Goal: Task Accomplishment & Management: Use online tool/utility

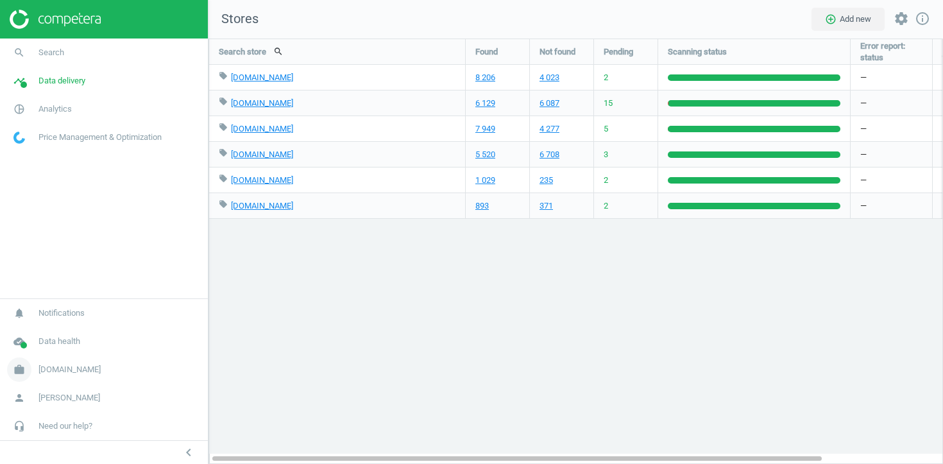
drag, startPoint x: 0, startPoint y: 0, endPoint x: 49, endPoint y: 366, distance: 368.9
click at [49, 366] on span "bi.ua" at bounding box center [69, 370] width 62 height 12
click at [51, 334] on span "Switch campaign" at bounding box center [42, 332] width 57 height 10
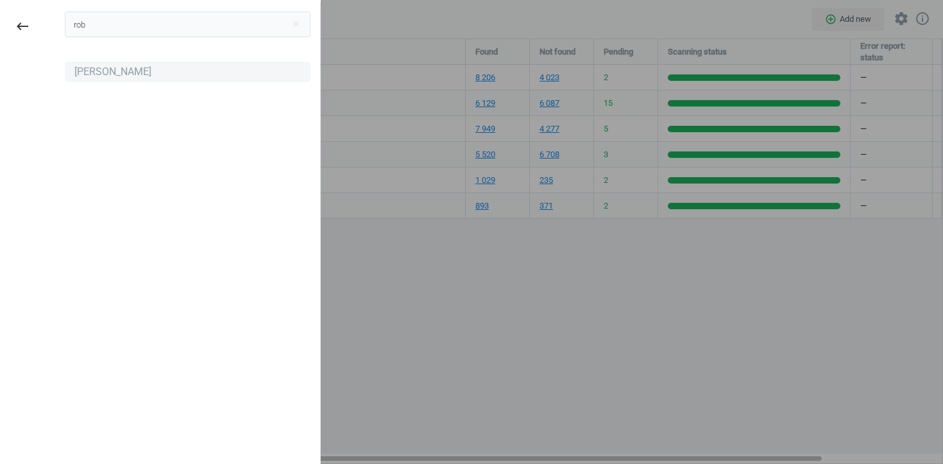
type input "rob"
click at [94, 72] on div "[PERSON_NAME]" at bounding box center [112, 72] width 77 height 14
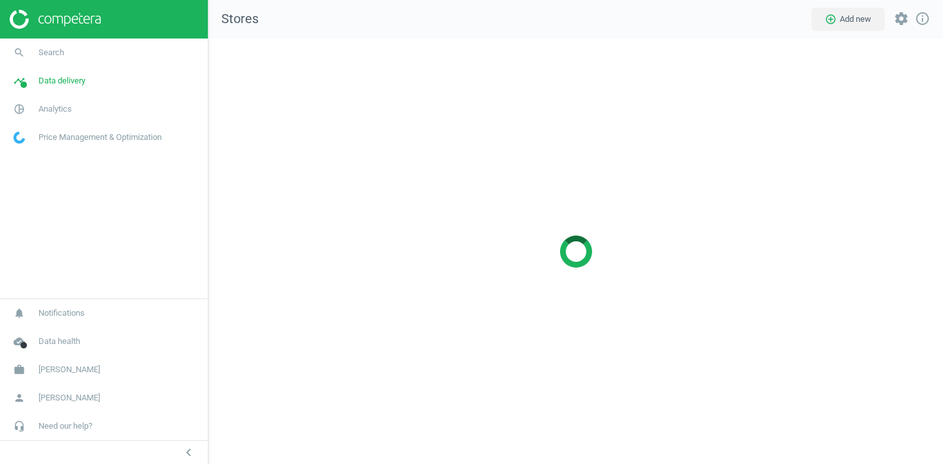
scroll to position [426, 735]
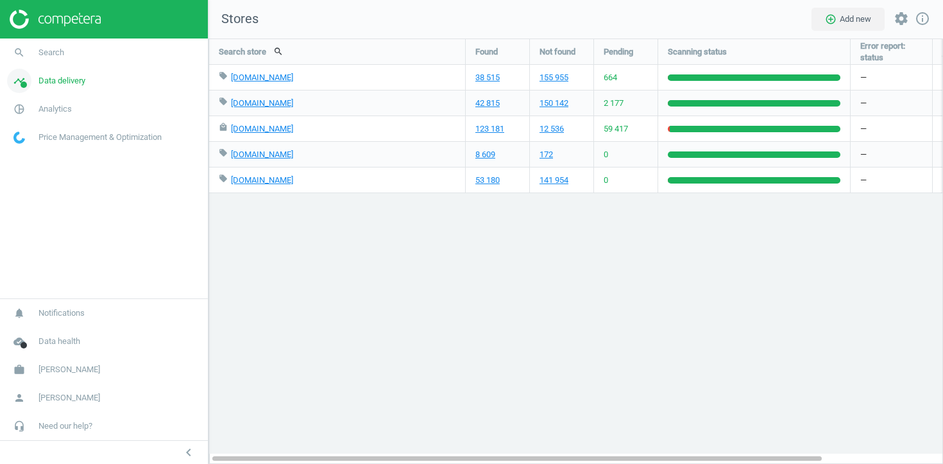
click at [64, 86] on span "Data delivery" at bounding box center [61, 81] width 47 height 12
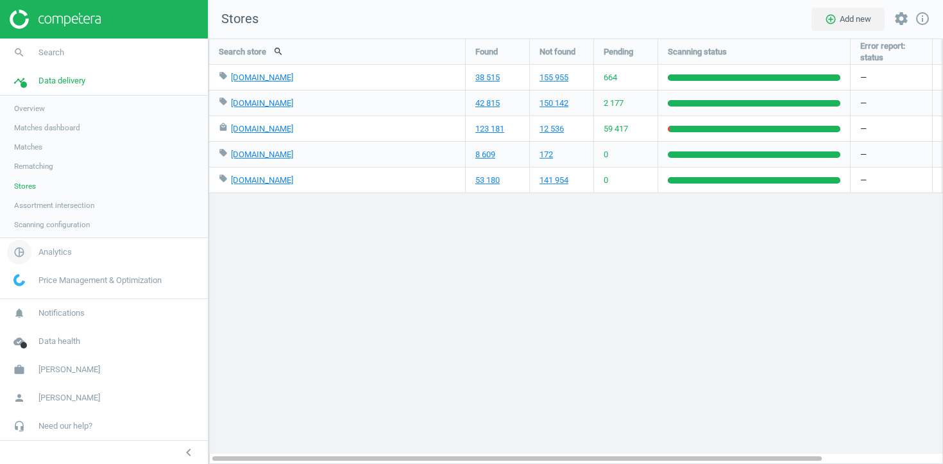
click at [53, 253] on span "Analytics" at bounding box center [54, 252] width 33 height 12
click at [44, 74] on link "timeline Data delivery" at bounding box center [104, 81] width 208 height 28
click at [30, 127] on span "Matches dashboard" at bounding box center [47, 128] width 66 height 10
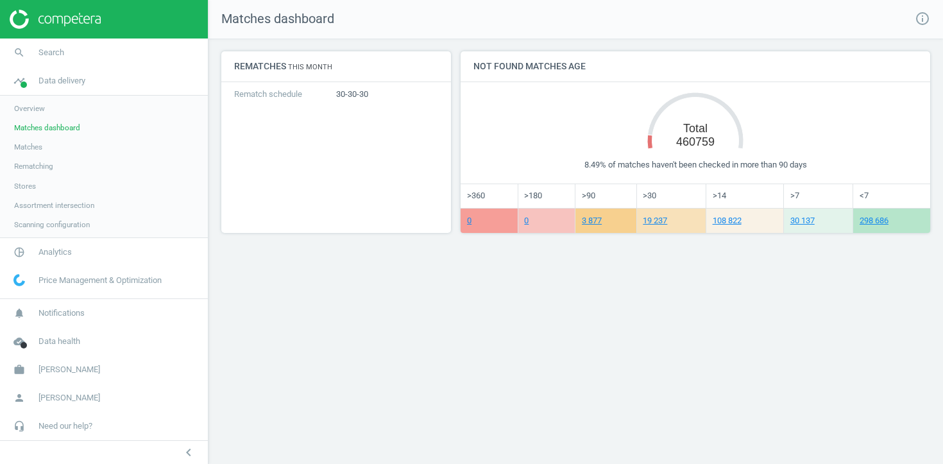
click at [22, 146] on span "Matches" at bounding box center [28, 147] width 28 height 10
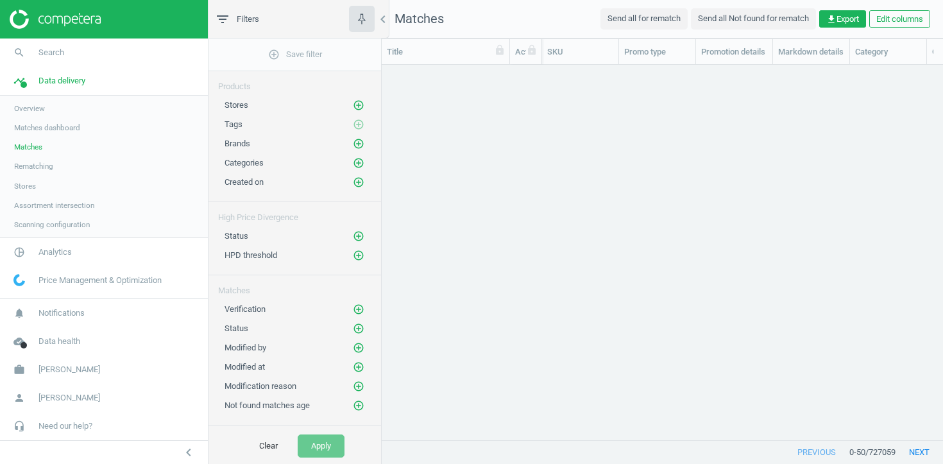
scroll to position [375, 561]
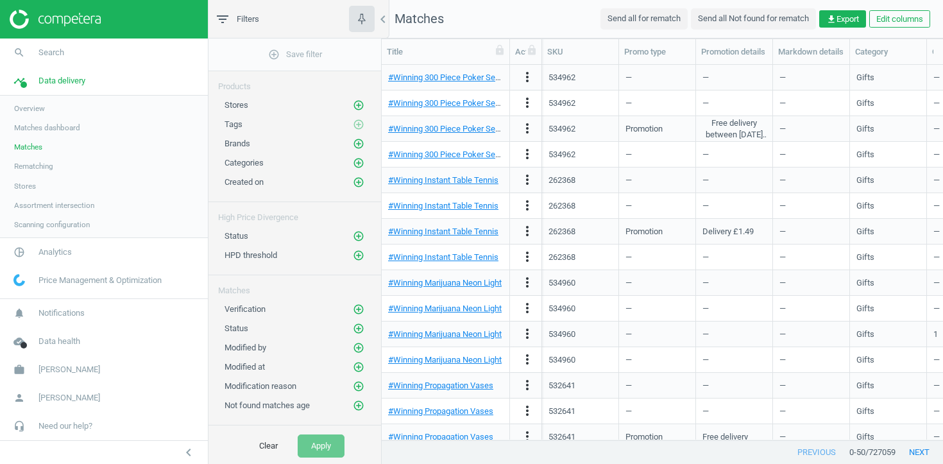
click at [28, 104] on span "Overview" at bounding box center [29, 108] width 31 height 10
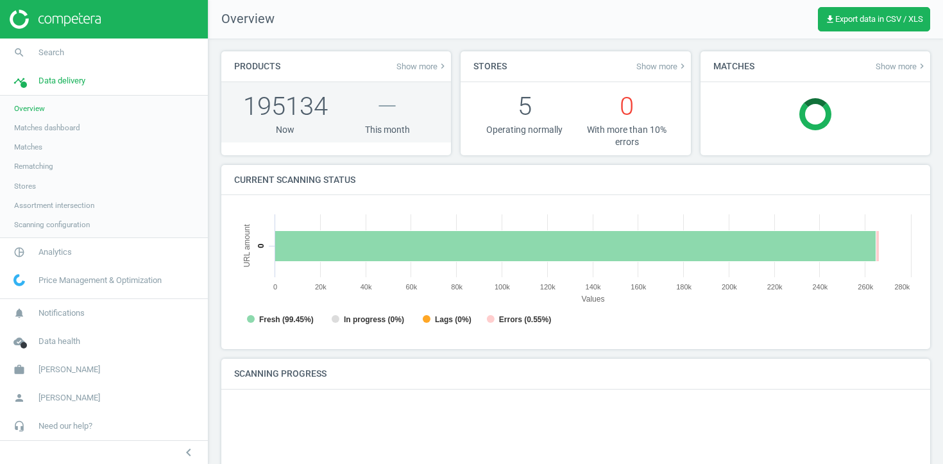
scroll to position [257, 684]
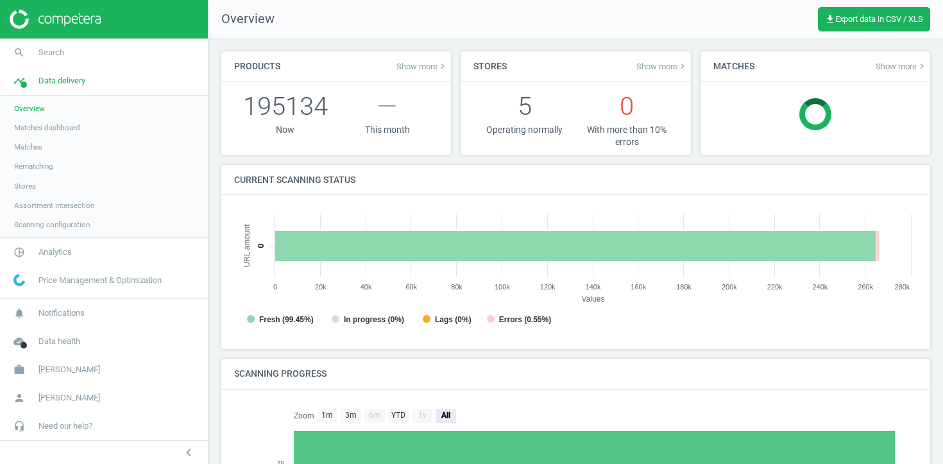
click at [45, 129] on span "Matches dashboard" at bounding box center [47, 128] width 66 height 10
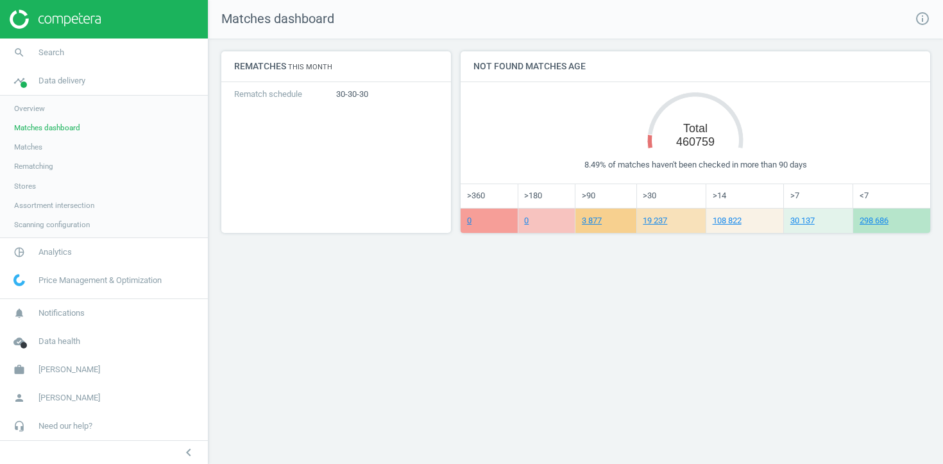
click at [21, 189] on span "Stores" at bounding box center [25, 186] width 22 height 10
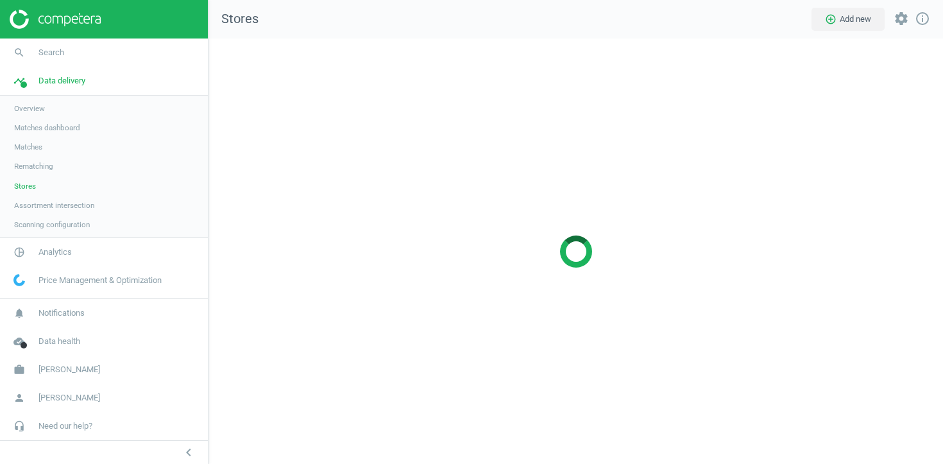
scroll to position [426, 735]
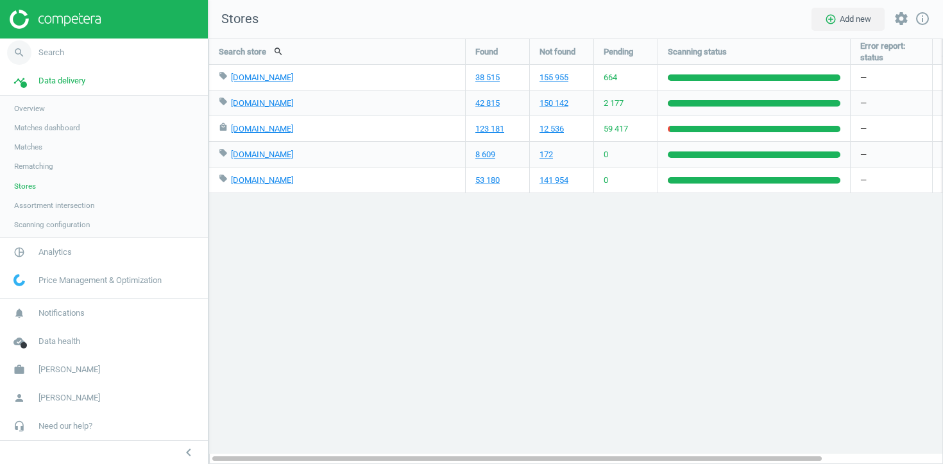
click at [65, 45] on link "search Search" at bounding box center [104, 52] width 208 height 28
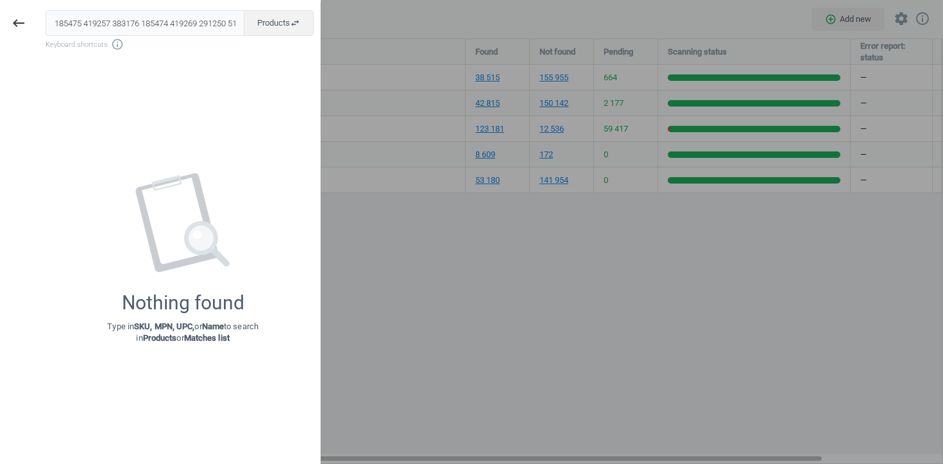
scroll to position [0, 36]
type input "185475 419257 383176 185474 419269 291250 518755"
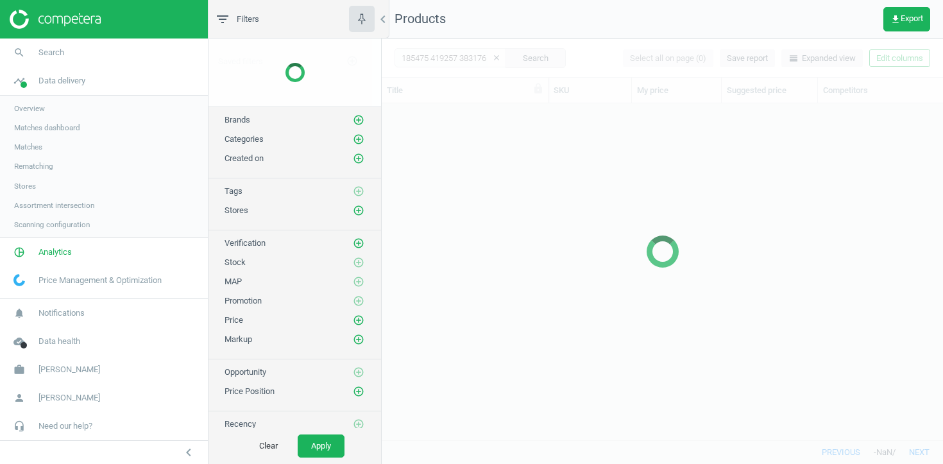
scroll to position [336, 561]
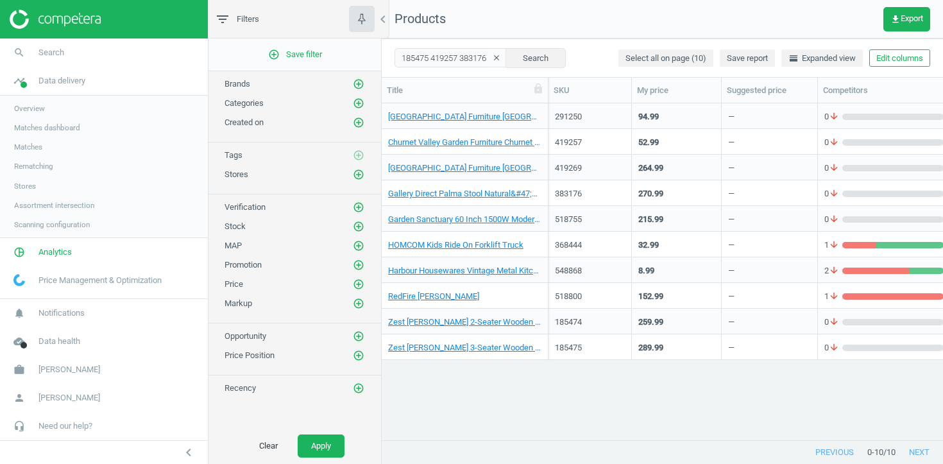
click at [541, 106] on div "Churnet Valley Garden Furniture Churnet Valley Clover Bench" at bounding box center [465, 116] width 167 height 26
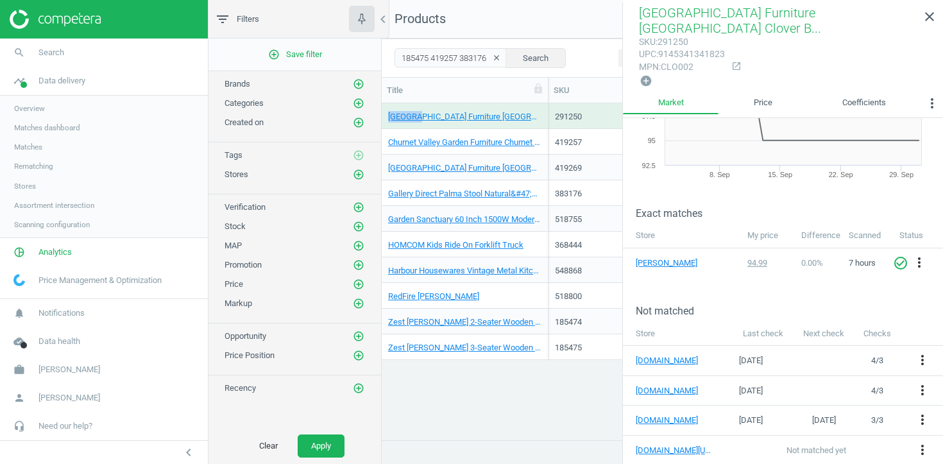
scroll to position [107, 0]
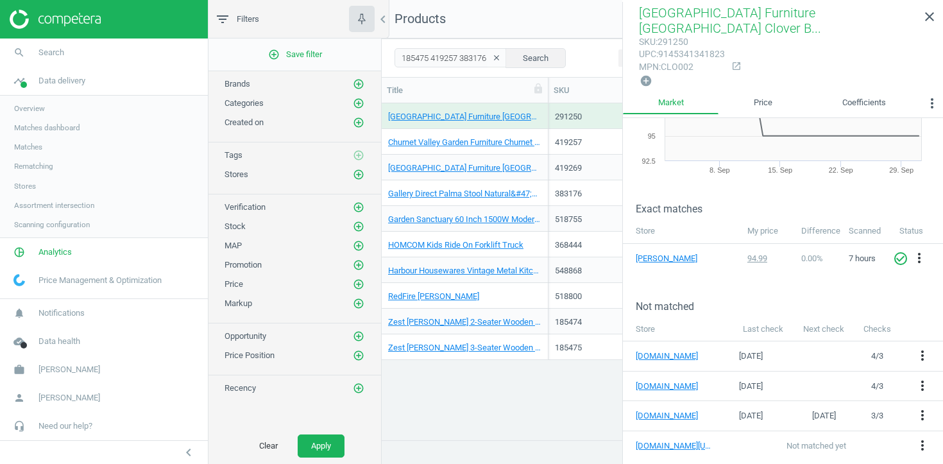
click at [541, 135] on div "Churnet Valley Garden Furniture Churnet Valley Deluxe Large Trough 100X40X32" at bounding box center [464, 141] width 153 height 22
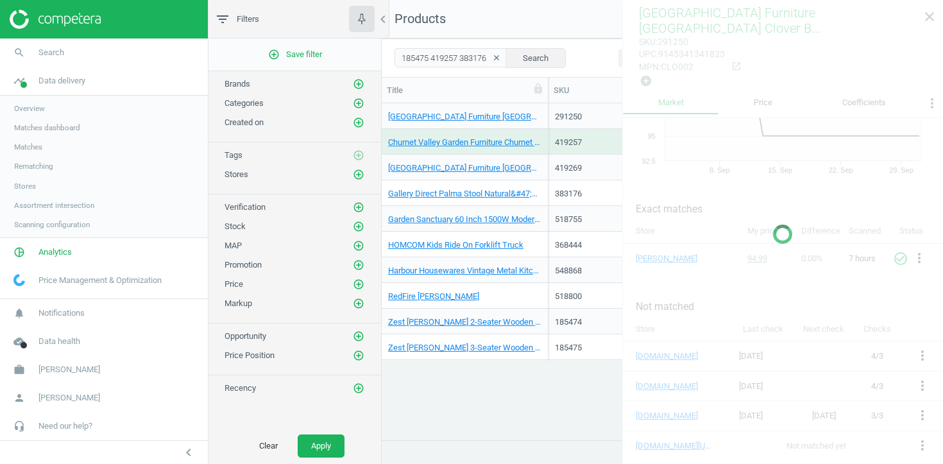
click at [541, 135] on div "Churnet Valley Garden Furniture Churnet Valley Deluxe Large Trough 100X40X32" at bounding box center [464, 141] width 153 height 22
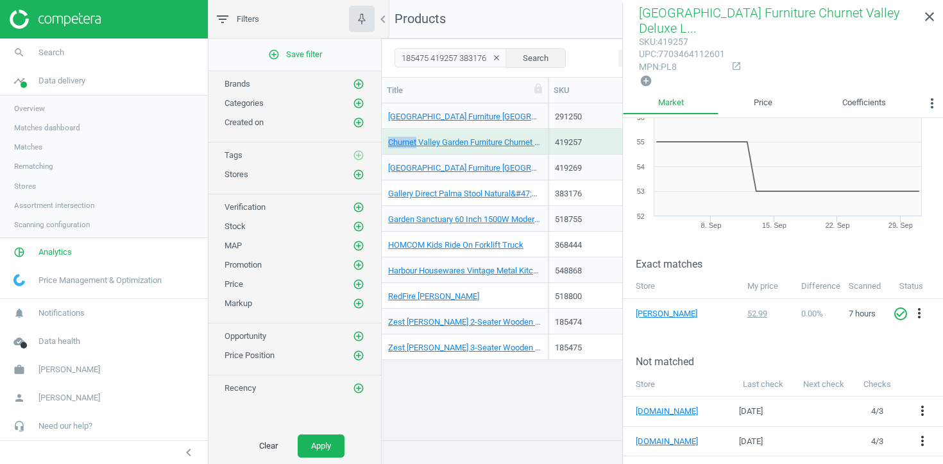
scroll to position [84, 0]
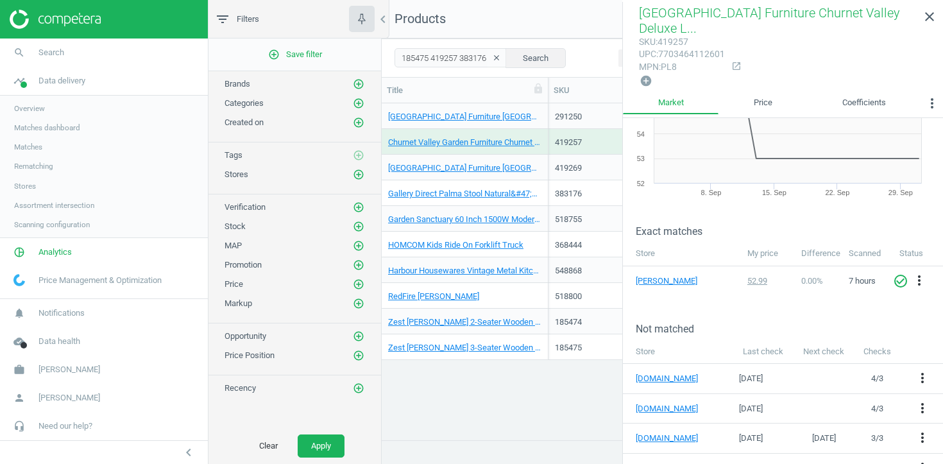
click at [542, 164] on div "Churnet Valley Garden Furniture Churnet Valley Pergola 2.4M X 2.4M" at bounding box center [465, 168] width 167 height 26
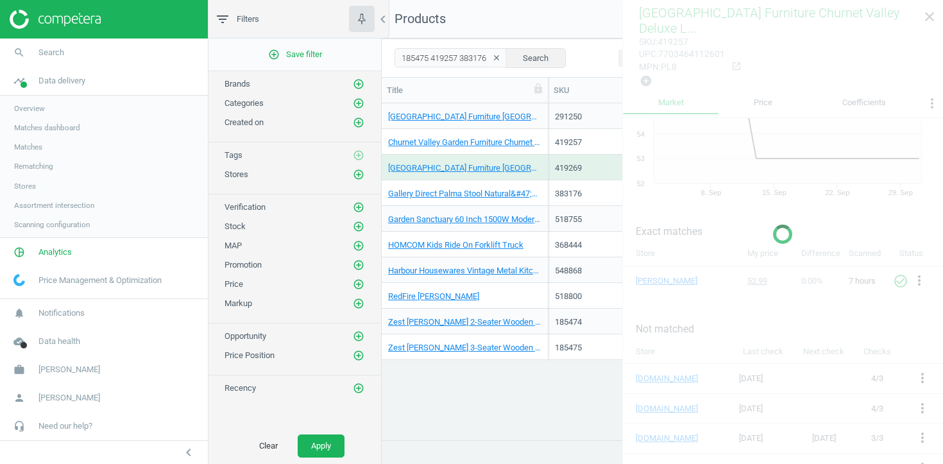
click at [542, 164] on div "Churnet Valley Garden Furniture Churnet Valley Pergola 2.4M X 2.4M" at bounding box center [465, 168] width 167 height 26
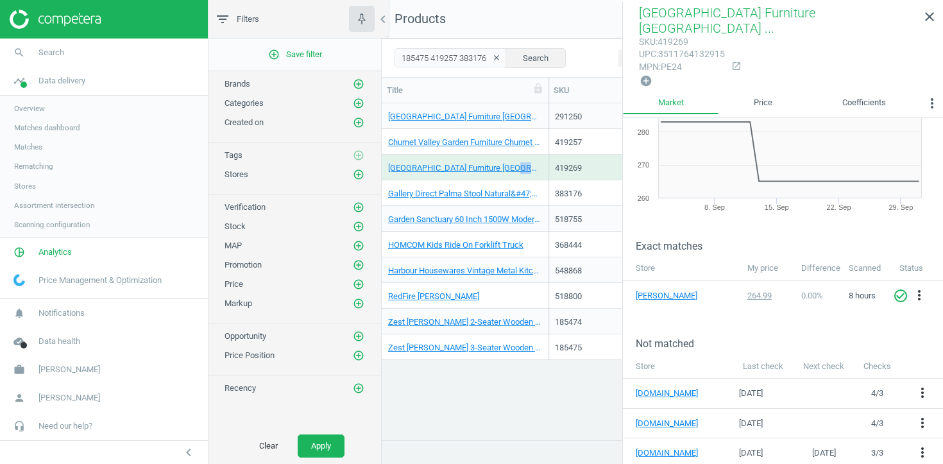
scroll to position [79, 0]
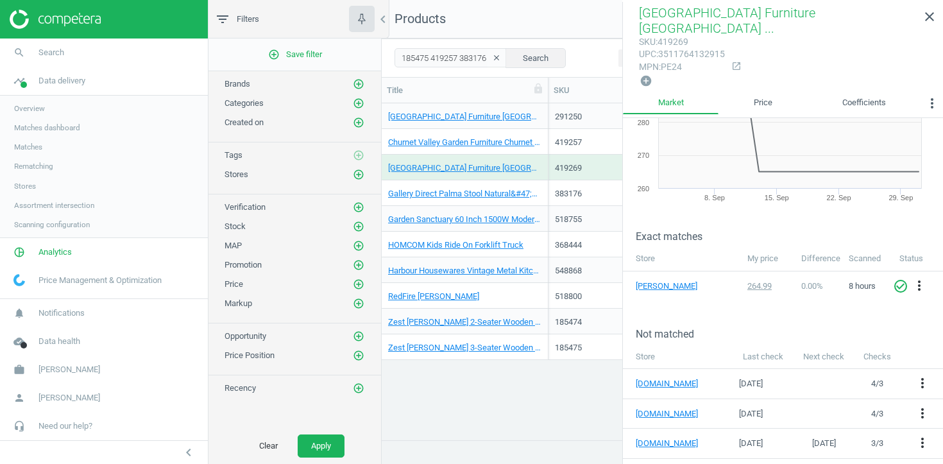
click at [540, 185] on div "Gallery Direct Palma Stool Natural&#47;Rattan Set of 2" at bounding box center [464, 193] width 153 height 22
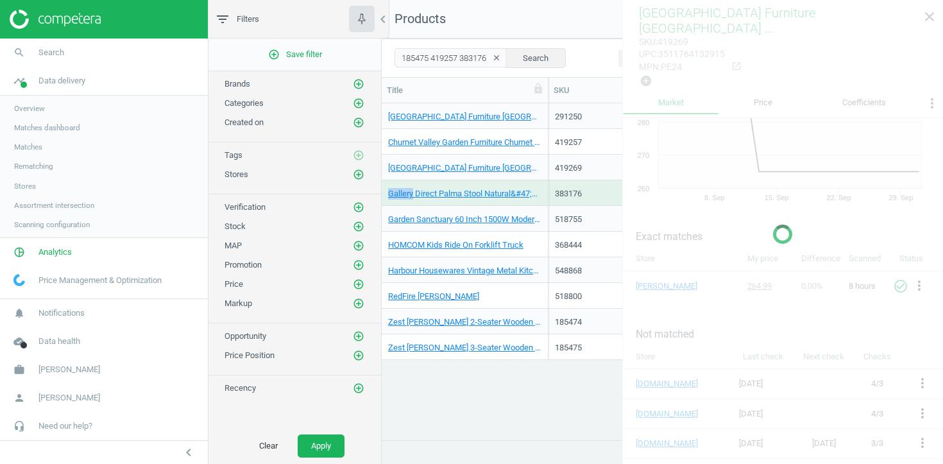
click at [540, 185] on div "Gallery Direct Palma Stool Natural&#47;Rattan Set of 2" at bounding box center [464, 193] width 153 height 22
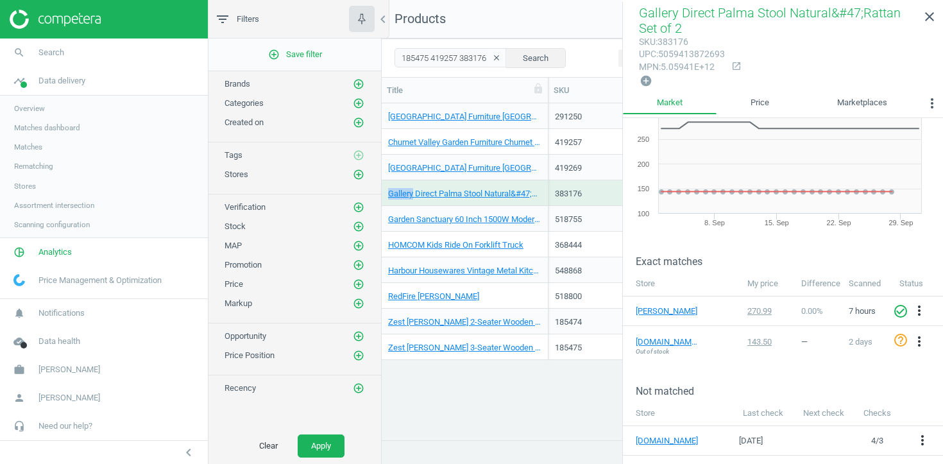
scroll to position [56, 0]
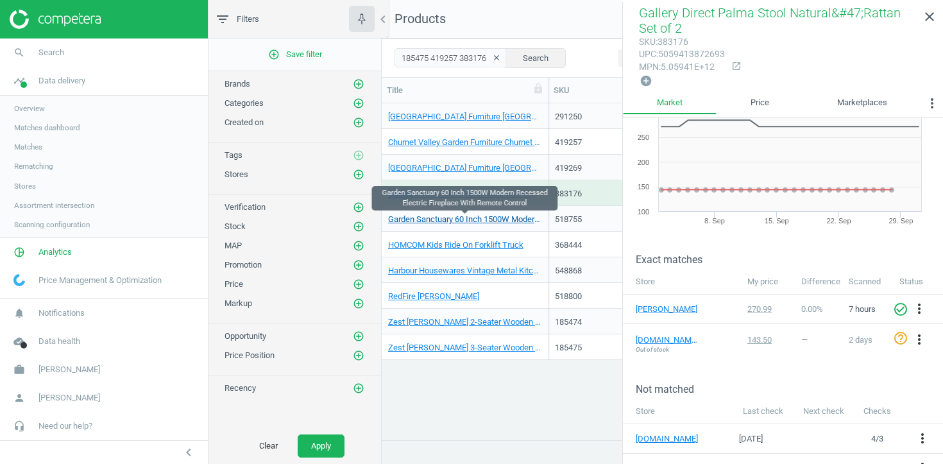
click at [538, 214] on link "Garden Sanctuary 60 Inch 1500W Modern Recessed Electric Fireplace With Remote C…" at bounding box center [464, 220] width 153 height 12
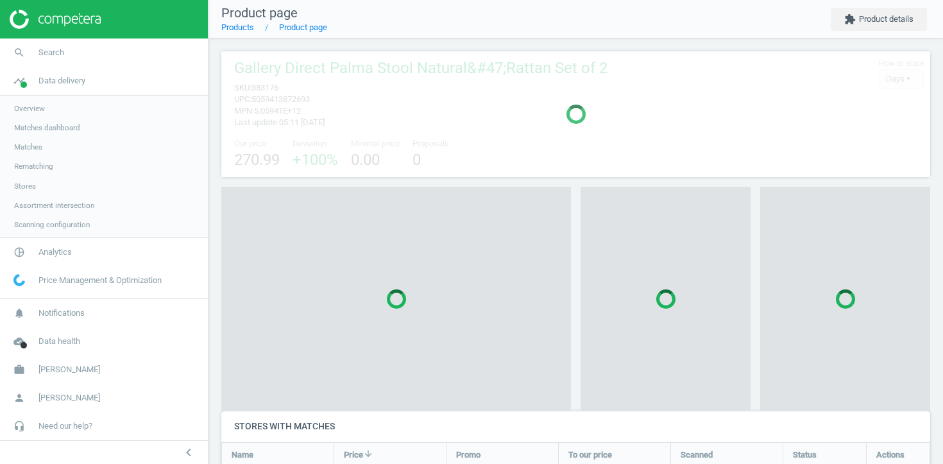
click at [538, 214] on div at bounding box center [396, 299] width 350 height 225
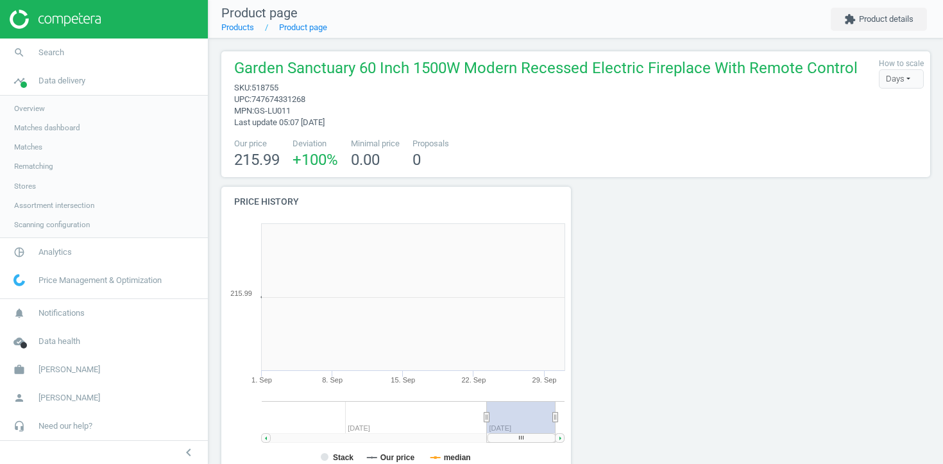
scroll to position [257, 350]
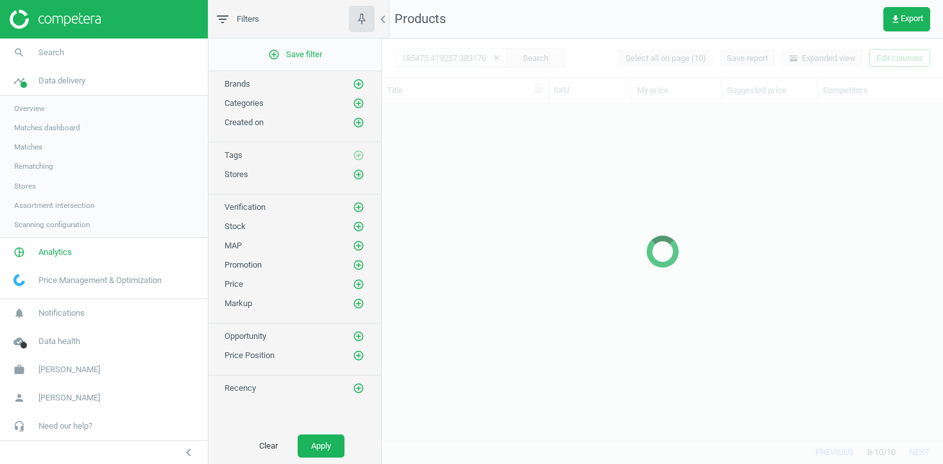
scroll to position [336, 561]
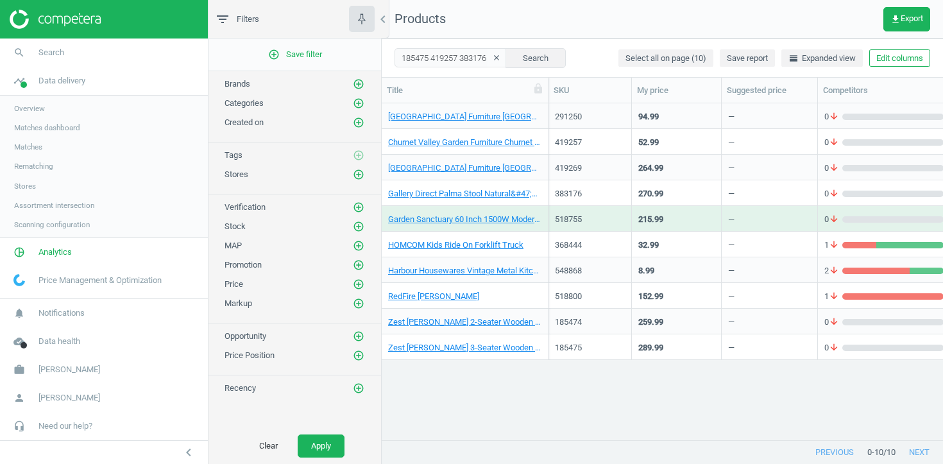
click at [543, 266] on div "Harbour Housewares Vintage Metal Kitchen Sugar Canister - Black" at bounding box center [465, 270] width 167 height 26
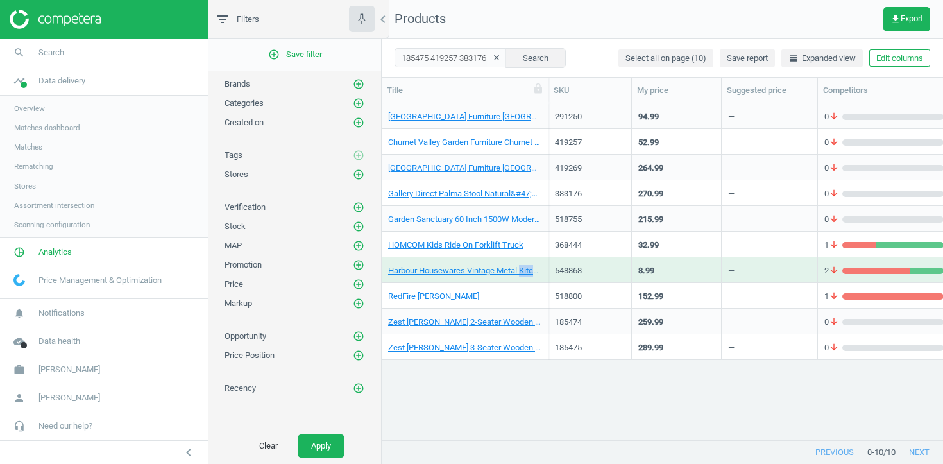
click at [543, 266] on div "Harbour Housewares Vintage Metal Kitchen Sugar Canister - Black" at bounding box center [465, 270] width 167 height 26
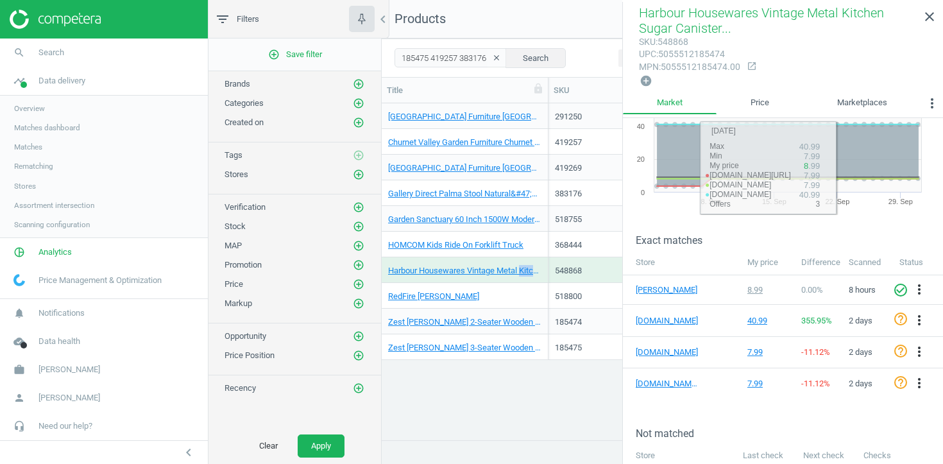
scroll to position [112, 0]
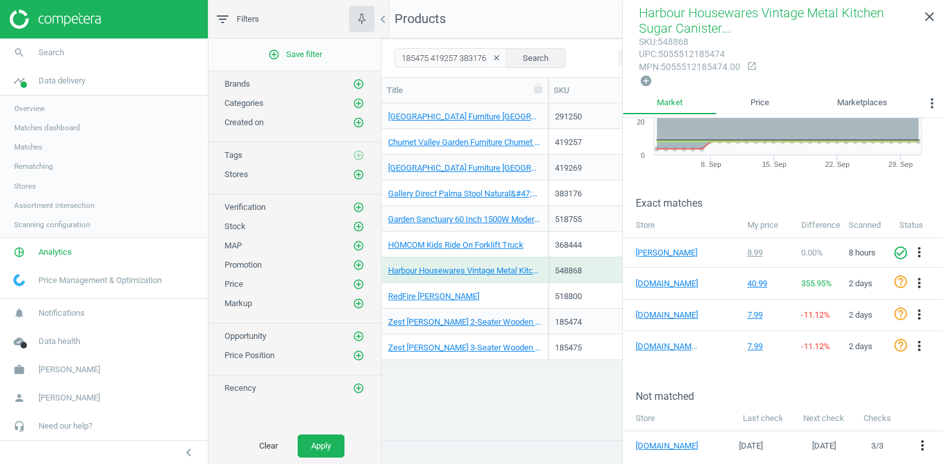
click at [543, 339] on div "Zest [PERSON_NAME] 3-Seater Wooden Garden Bench" at bounding box center [465, 347] width 167 height 26
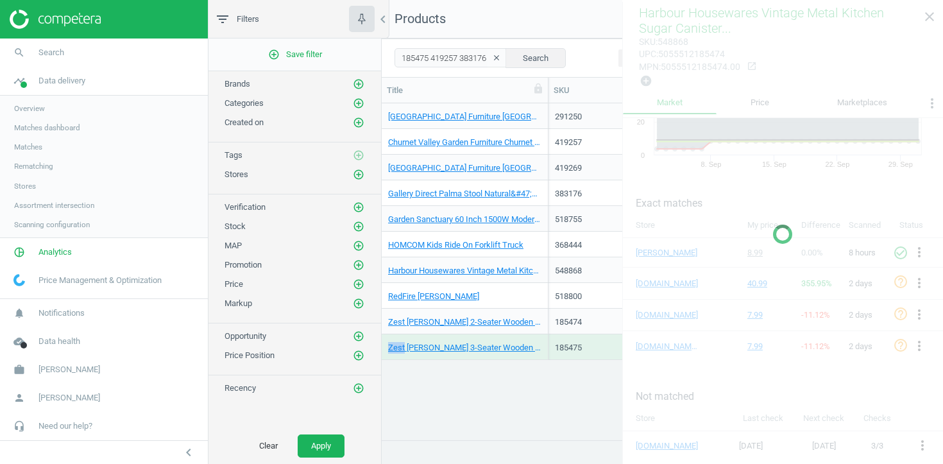
click at [543, 339] on div "Zest [PERSON_NAME] 3-Seater Wooden Garden Bench" at bounding box center [465, 347] width 167 height 26
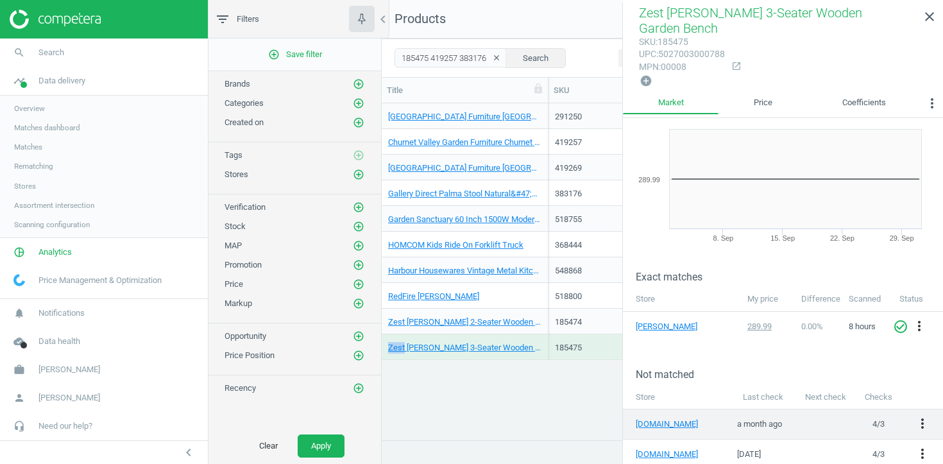
scroll to position [91, 0]
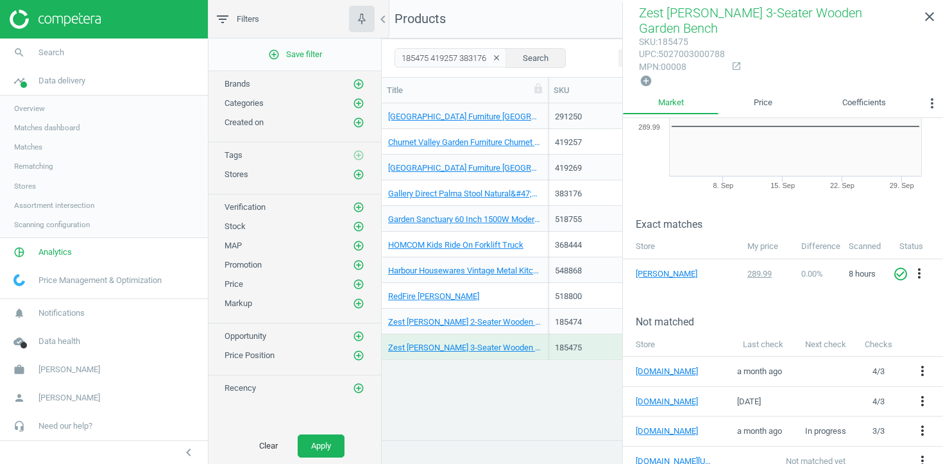
click at [541, 312] on div "Zest [PERSON_NAME] 2-Seater Wooden Garden Bench" at bounding box center [465, 322] width 167 height 26
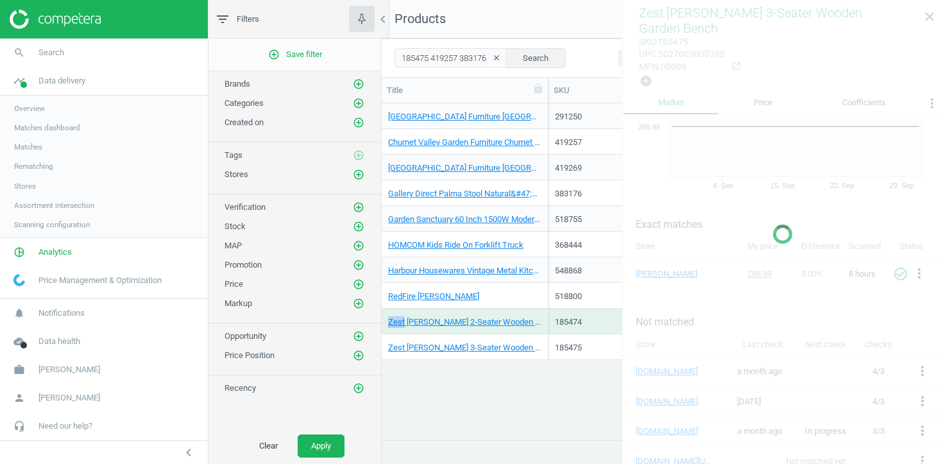
click at [541, 312] on div "Zest [PERSON_NAME] 2-Seater Wooden Garden Bench" at bounding box center [465, 322] width 167 height 26
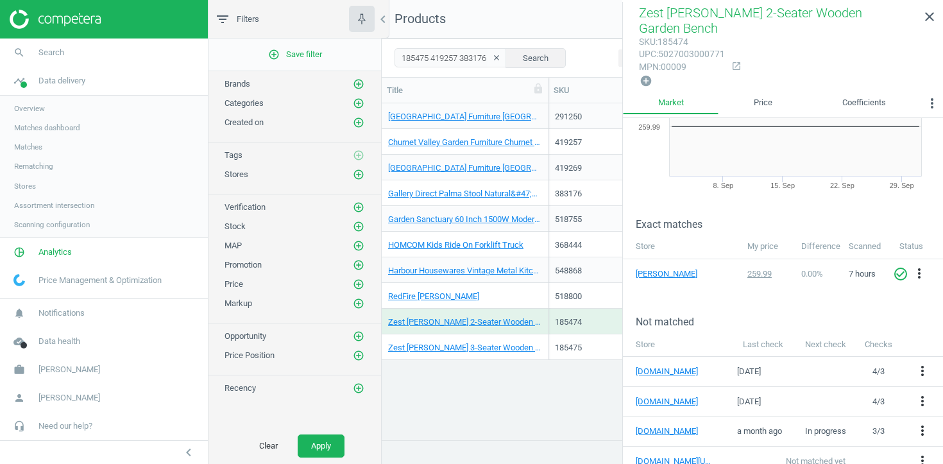
click at [545, 292] on div "RedFire [PERSON_NAME]" at bounding box center [465, 296] width 167 height 26
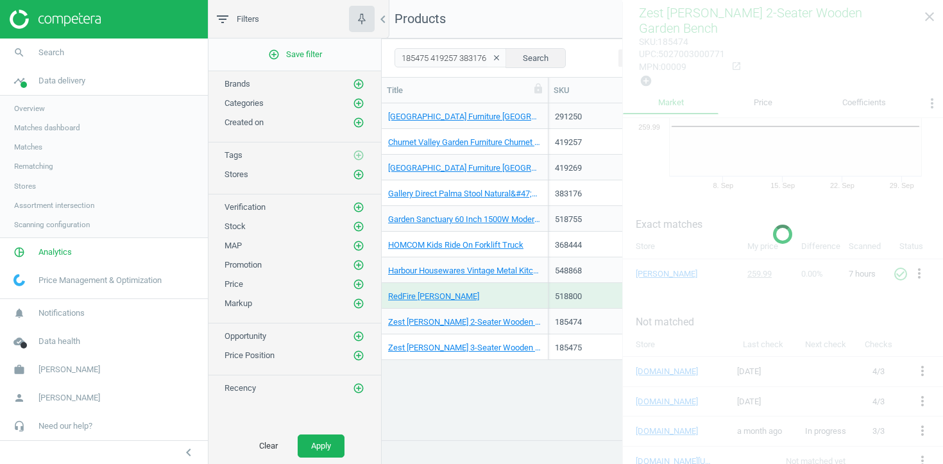
click at [545, 292] on div "RedFire [PERSON_NAME]" at bounding box center [465, 296] width 167 height 26
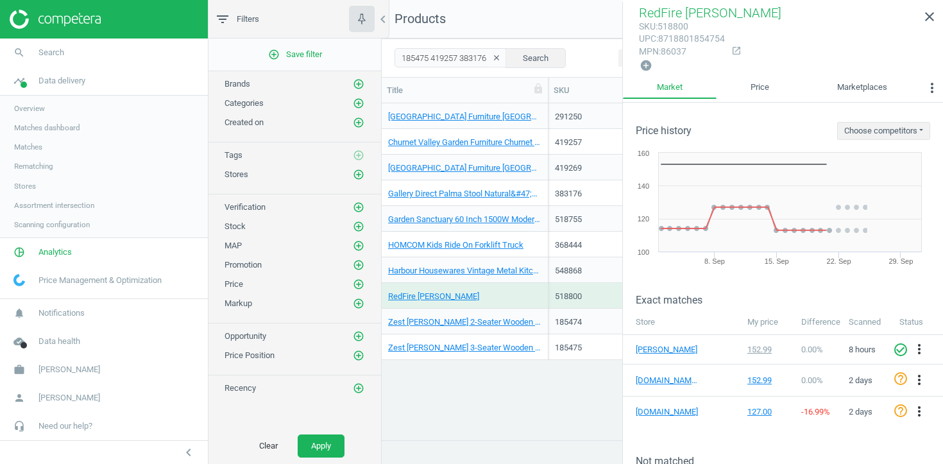
scroll to position [95, 0]
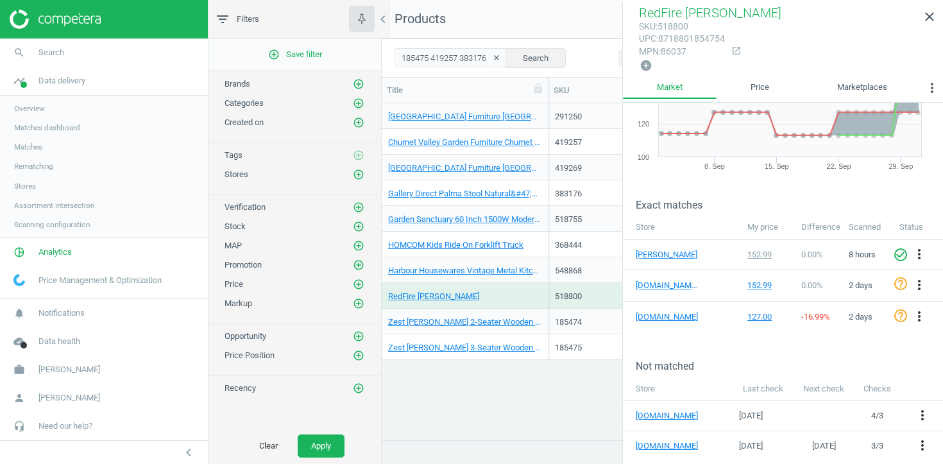
click at [542, 259] on div "Harbour Housewares Vintage Metal Kitchen Sugar Canister - Black" at bounding box center [465, 270] width 167 height 26
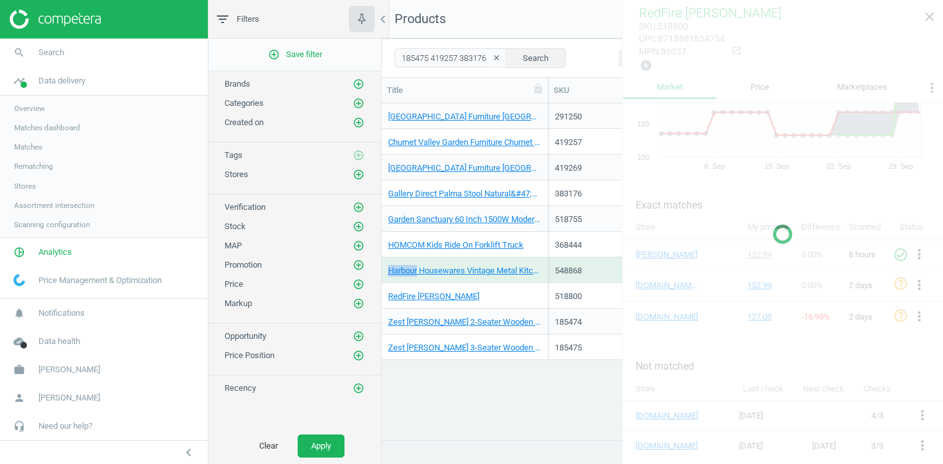
click at [542, 259] on div "Harbour Housewares Vintage Metal Kitchen Sugar Canister - Black" at bounding box center [465, 270] width 167 height 26
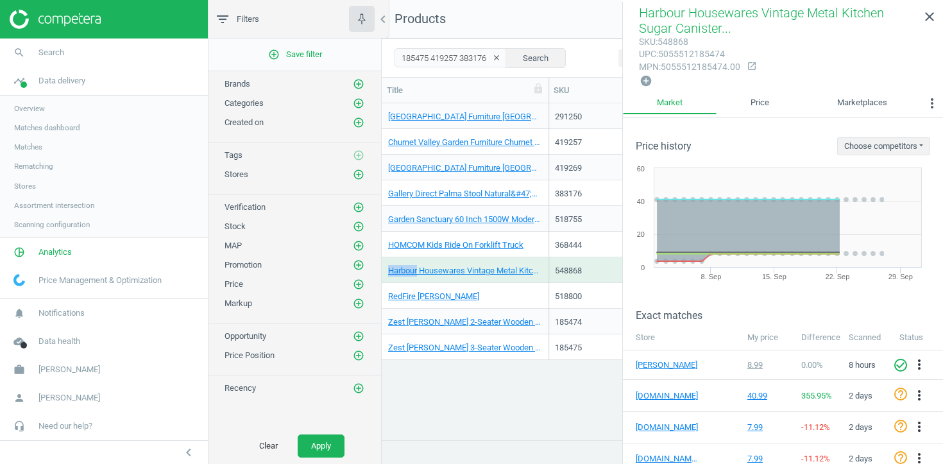
scroll to position [112, 0]
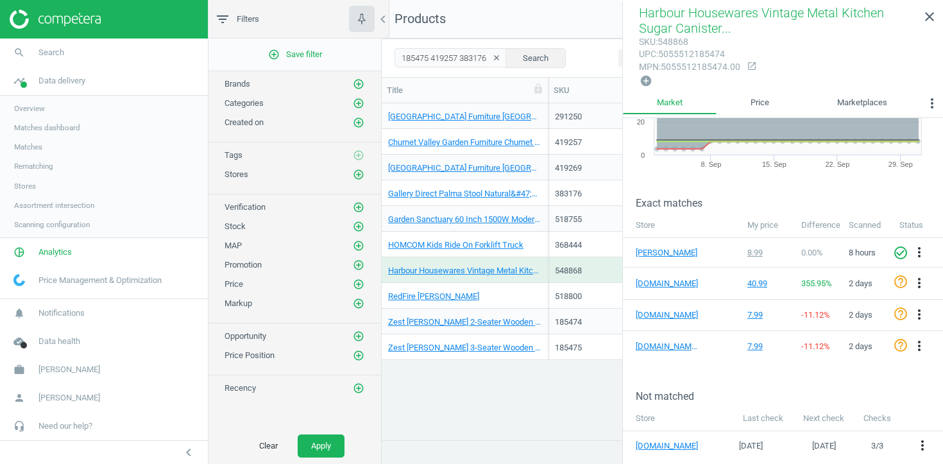
click at [540, 236] on div "HOMCOM Kids Ride On Forklift Truck" at bounding box center [464, 244] width 153 height 22
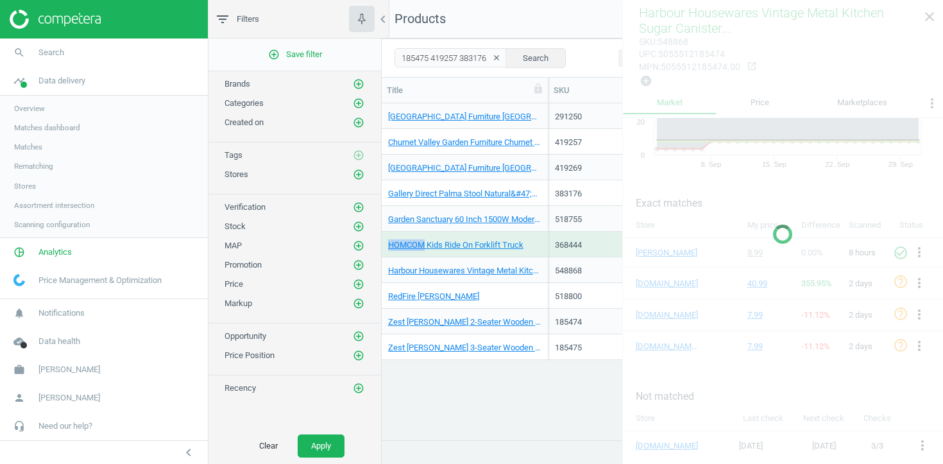
click at [540, 236] on div "HOMCOM Kids Ride On Forklift Truck" at bounding box center [464, 244] width 153 height 22
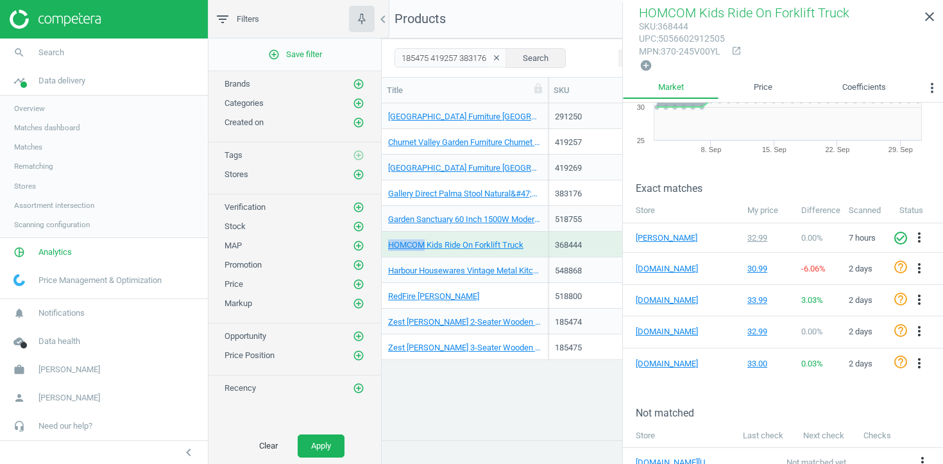
scroll to position [128, 0]
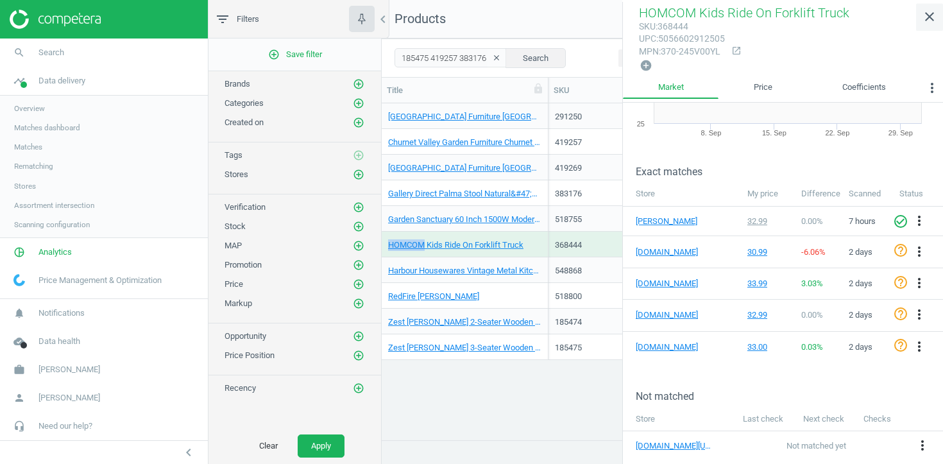
click at [932, 18] on icon "close" at bounding box center [929, 16] width 15 height 15
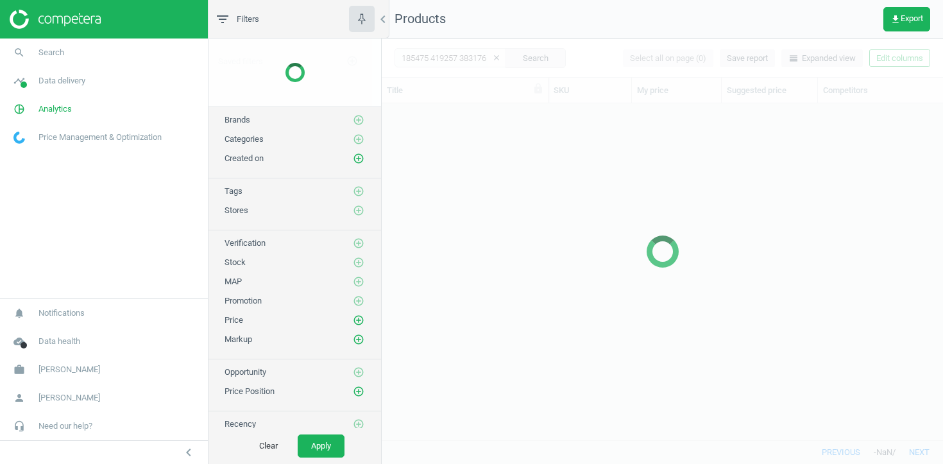
scroll to position [336, 561]
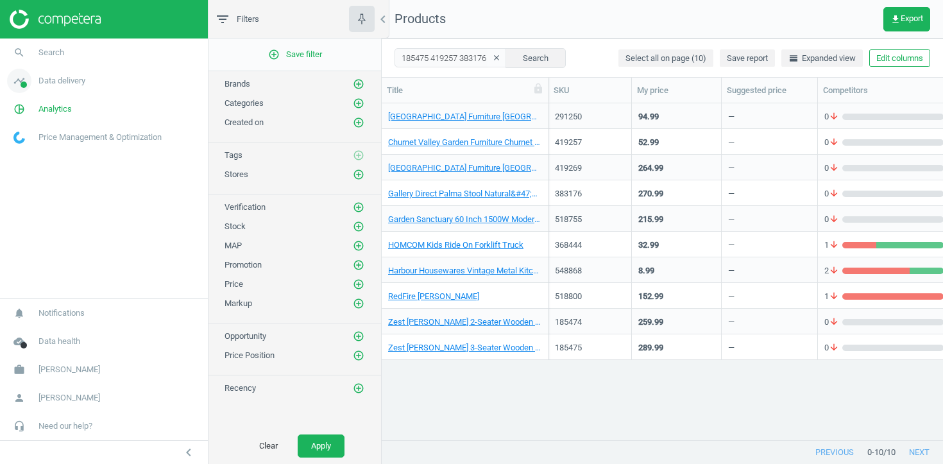
click at [53, 77] on span "Data delivery" at bounding box center [61, 81] width 47 height 12
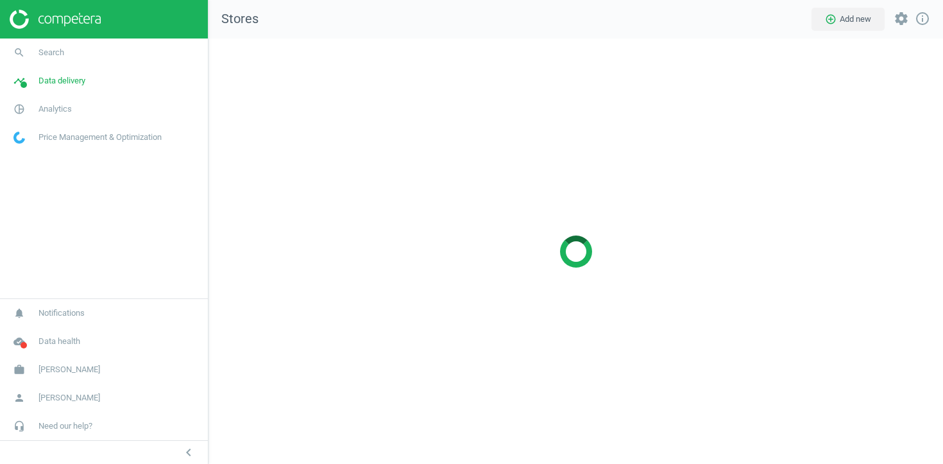
scroll to position [426, 735]
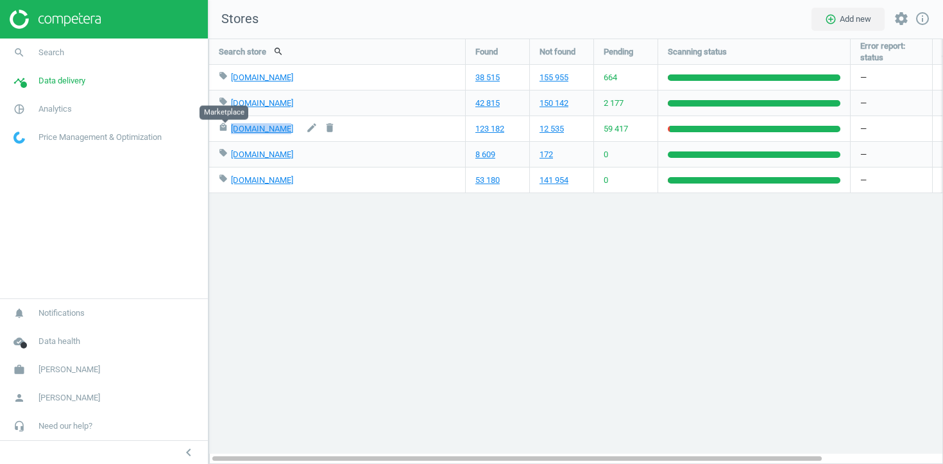
drag, startPoint x: 285, startPoint y: 128, endPoint x: 229, endPoint y: 129, distance: 56.5
click at [228, 129] on div "local_mall [DOMAIN_NAME] edit delete" at bounding box center [337, 128] width 237 height 25
copy div "[DOMAIN_NAME]"
click at [640, 76] on div "664" at bounding box center [626, 77] width 64 height 25
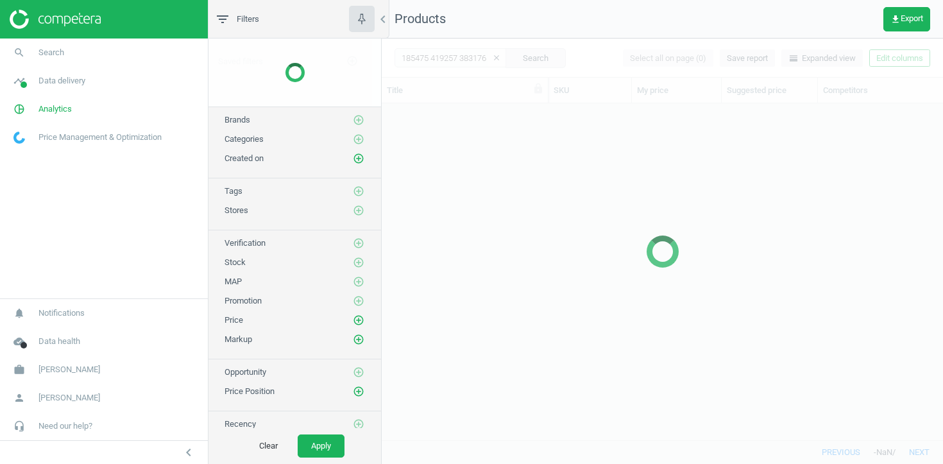
scroll to position [336, 561]
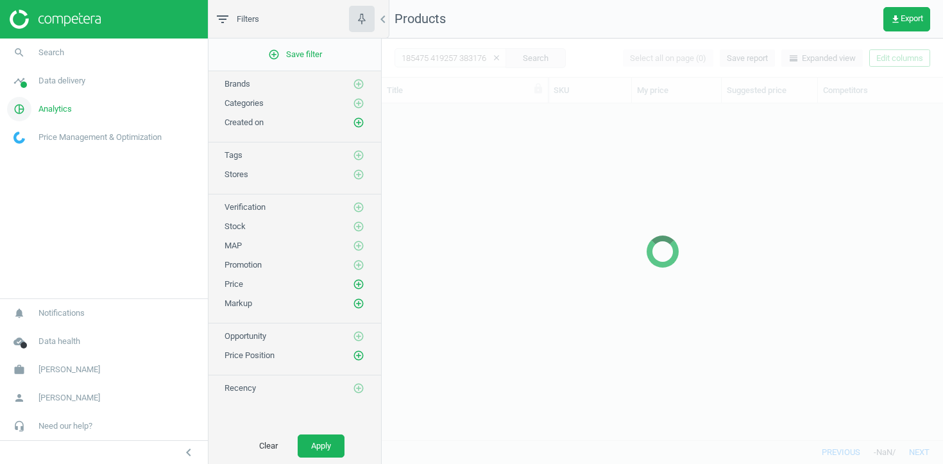
click at [44, 107] on span "Analytics" at bounding box center [54, 109] width 33 height 12
click at [31, 161] on link "Products" at bounding box center [104, 155] width 208 height 19
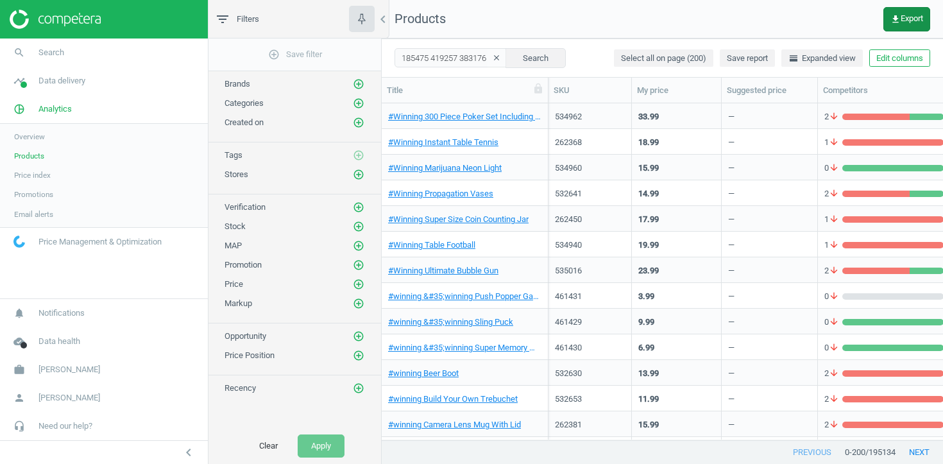
click at [912, 23] on span "get_app Export" at bounding box center [906, 19] width 33 height 10
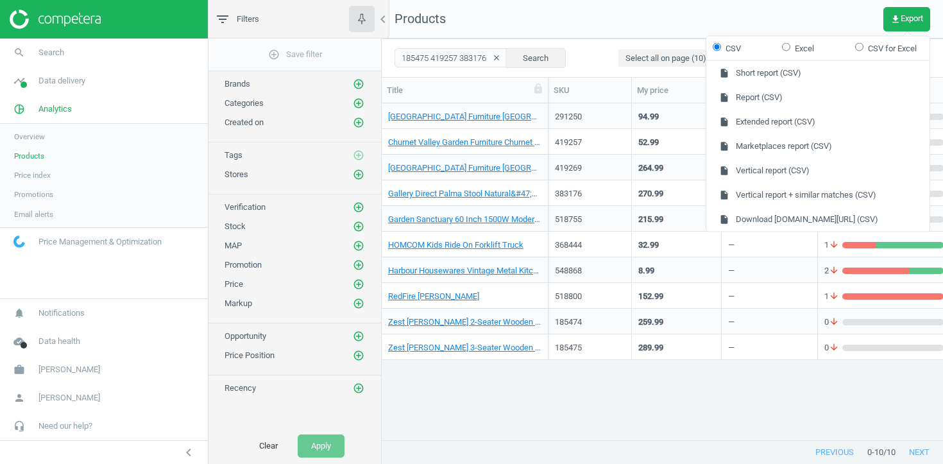
click at [710, 267] on div "8.99" at bounding box center [676, 270] width 76 height 22
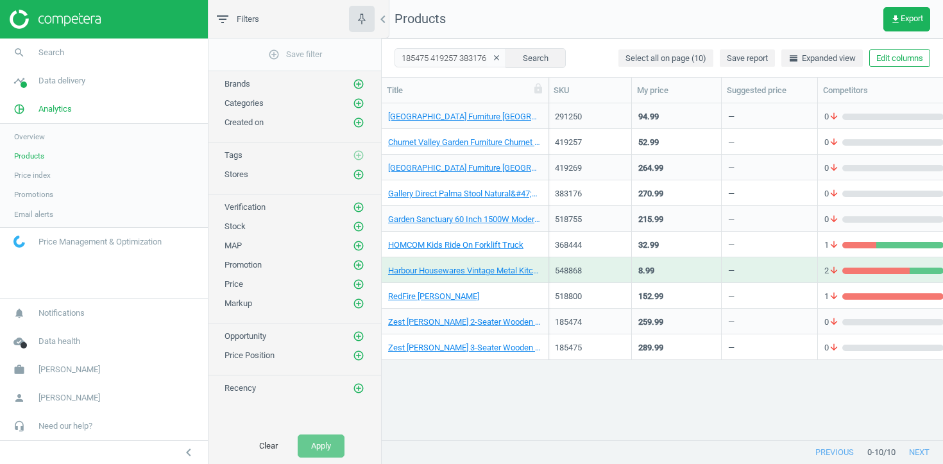
click at [542, 120] on div "Churnet Valley Garden Furniture Churnet Valley Clover Bench" at bounding box center [465, 116] width 167 height 26
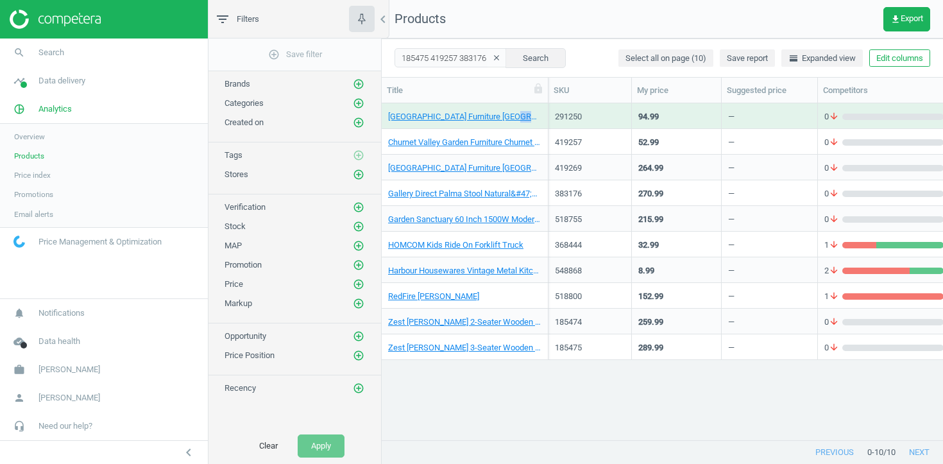
click at [542, 120] on div "Churnet Valley Garden Furniture Churnet Valley Clover Bench" at bounding box center [465, 116] width 167 height 26
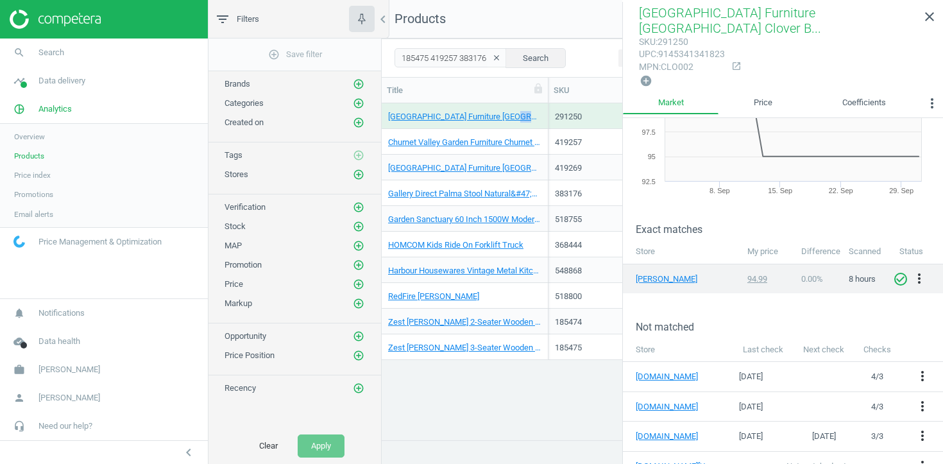
scroll to position [103, 0]
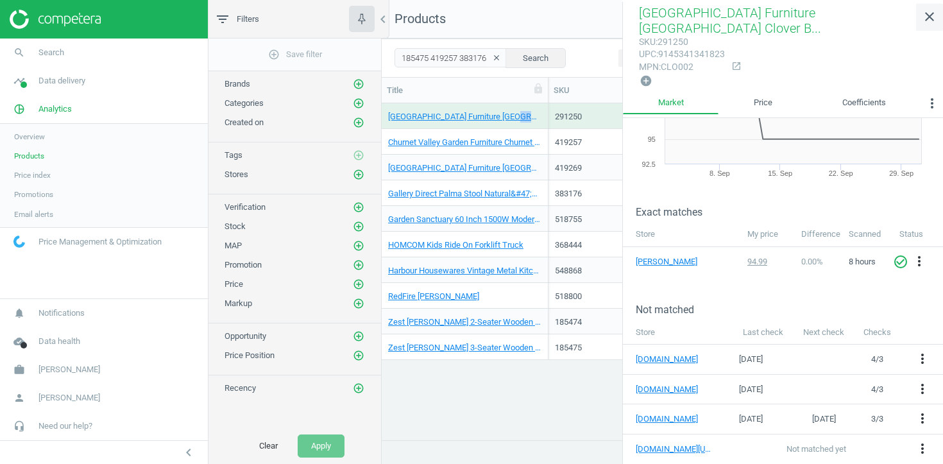
click at [931, 21] on icon "close" at bounding box center [929, 16] width 15 height 15
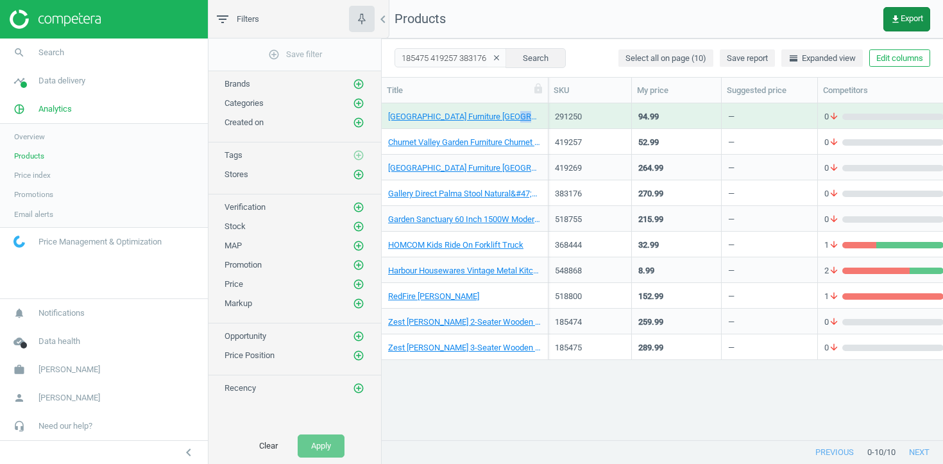
click at [898, 17] on span "get_app Export" at bounding box center [906, 19] width 33 height 10
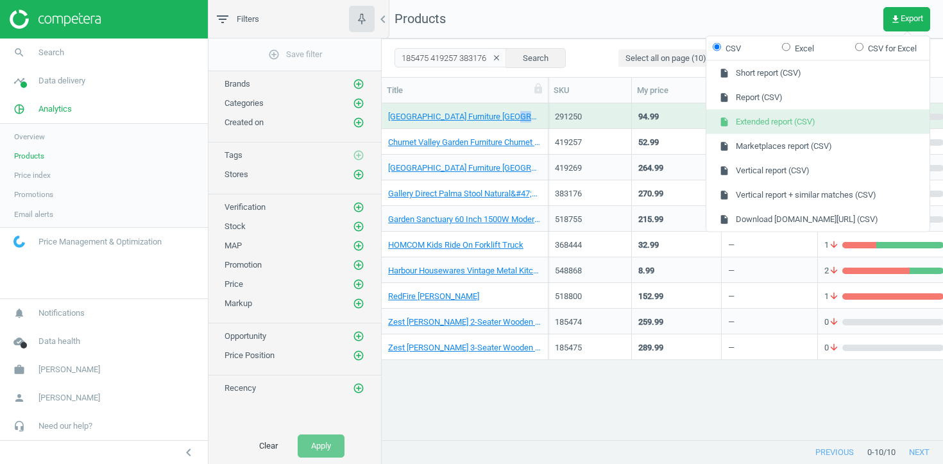
click at [751, 124] on button "insert_drive_file Extended report (CSV)" at bounding box center [817, 122] width 223 height 24
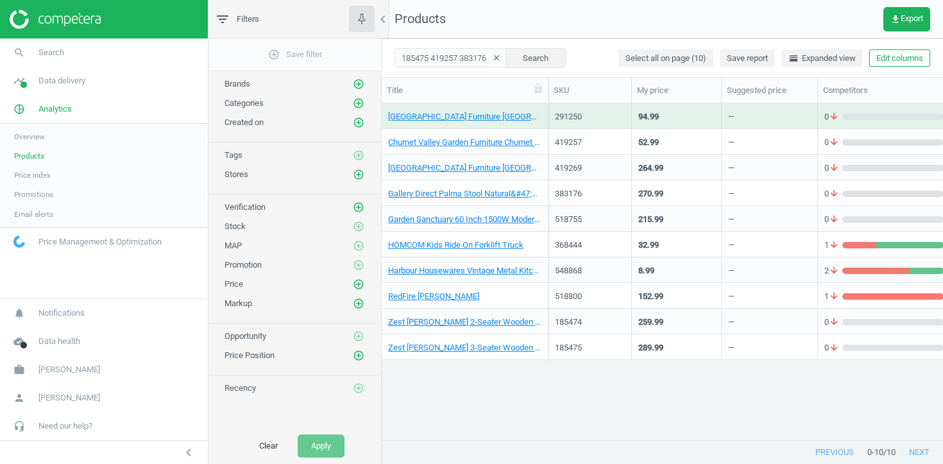
click at [546, 105] on div "[GEOGRAPHIC_DATA] Furniture [GEOGRAPHIC_DATA] Clover Bench" at bounding box center [465, 116] width 167 height 26
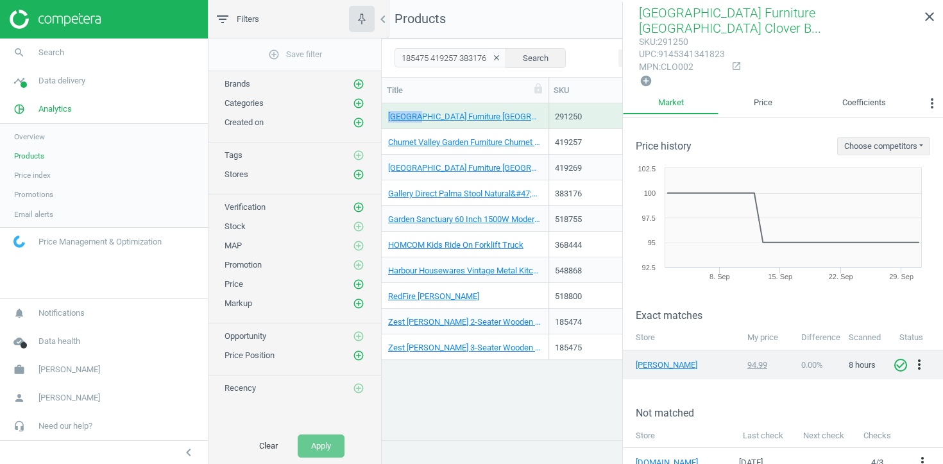
scroll to position [107, 0]
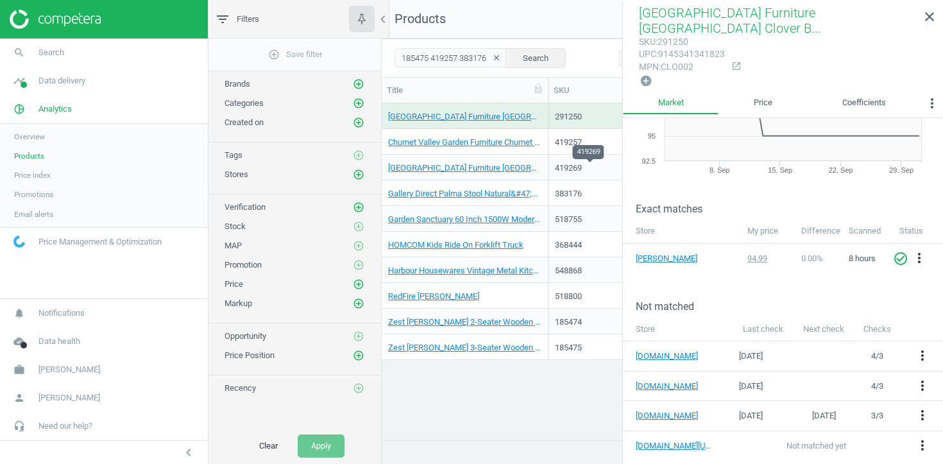
click at [558, 165] on div "419269" at bounding box center [590, 168] width 70 height 12
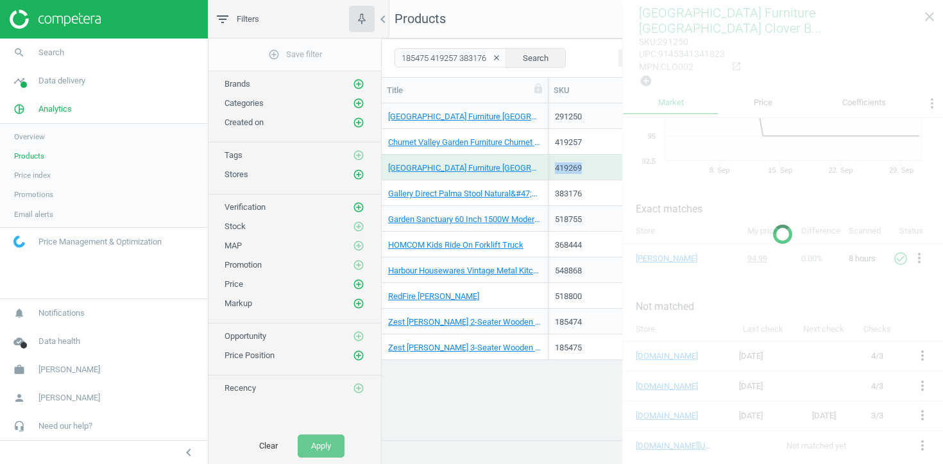
click at [558, 165] on div "419269" at bounding box center [590, 168] width 70 height 12
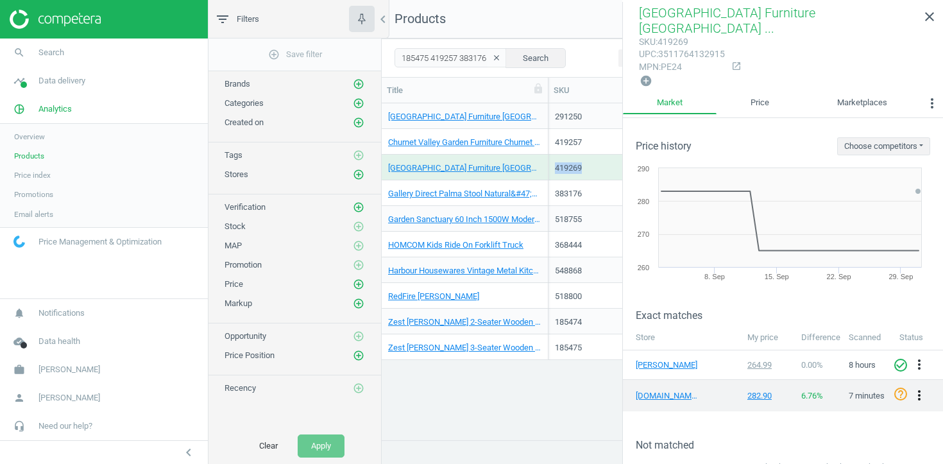
click at [923, 395] on icon "more_vert" at bounding box center [919, 395] width 15 height 15
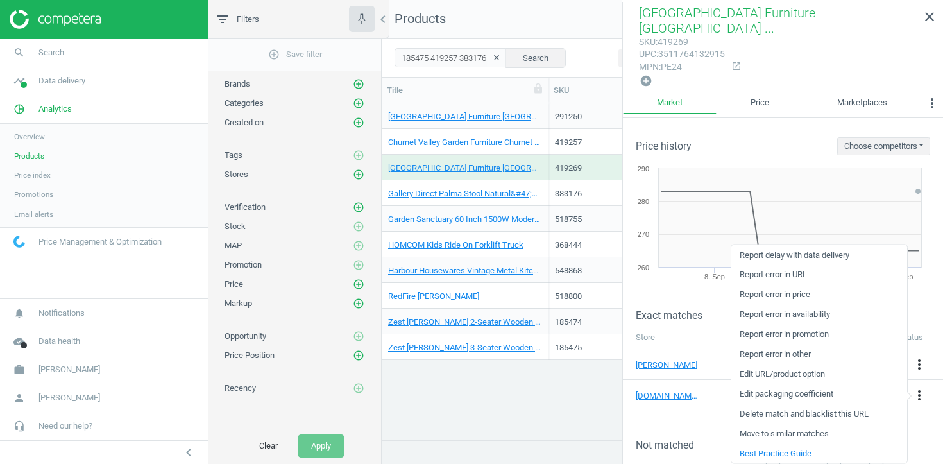
click at [807, 375] on link "Edit URL/product option" at bounding box center [819, 374] width 176 height 20
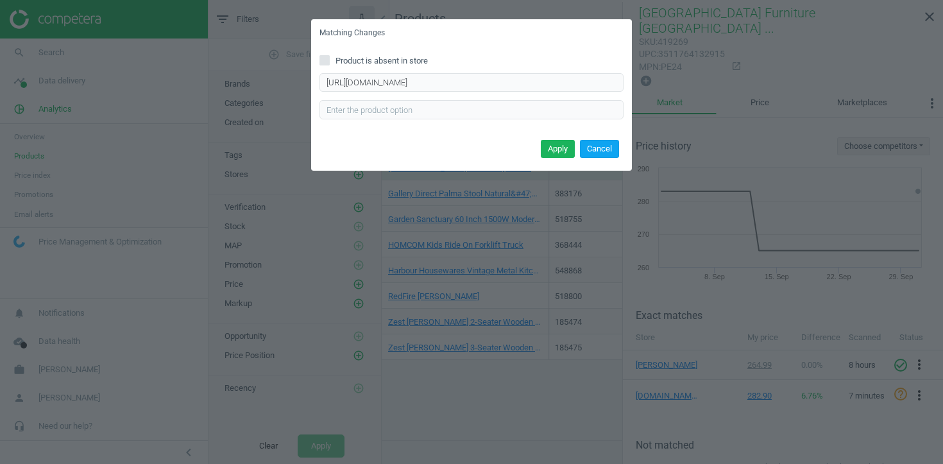
click at [611, 147] on button "Cancel" at bounding box center [599, 149] width 39 height 18
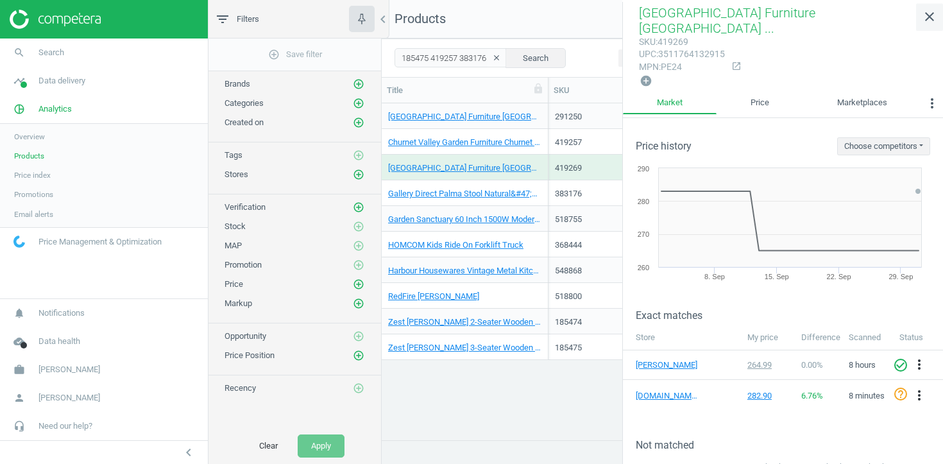
click at [928, 17] on icon "close" at bounding box center [929, 16] width 15 height 15
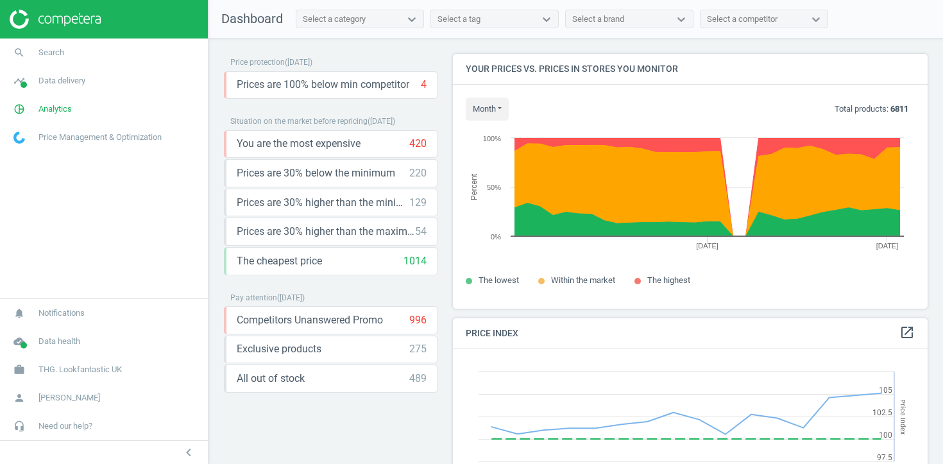
scroll to position [296, 475]
click at [116, 49] on link "search Search" at bounding box center [104, 52] width 208 height 28
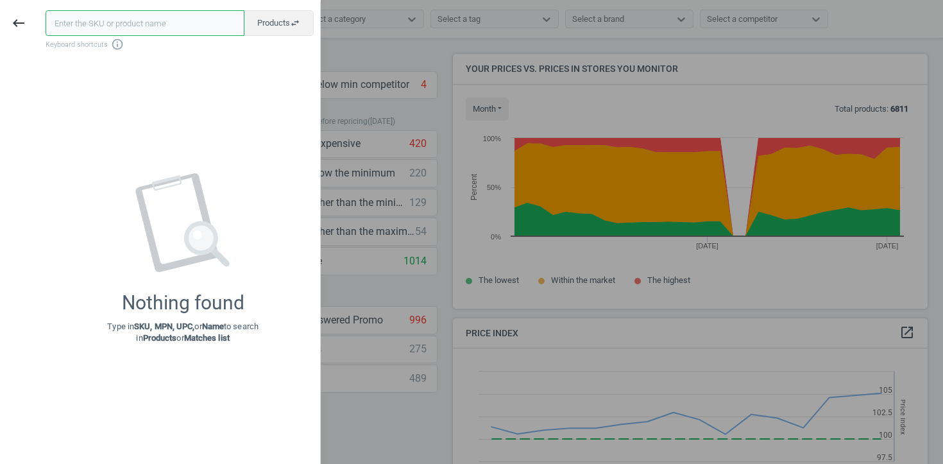
paste input "15062114/"
type input "15062114"
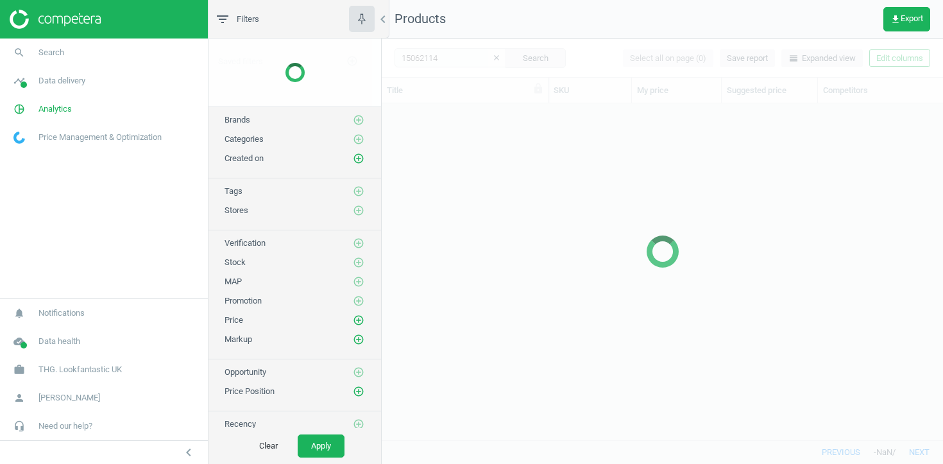
scroll to position [336, 561]
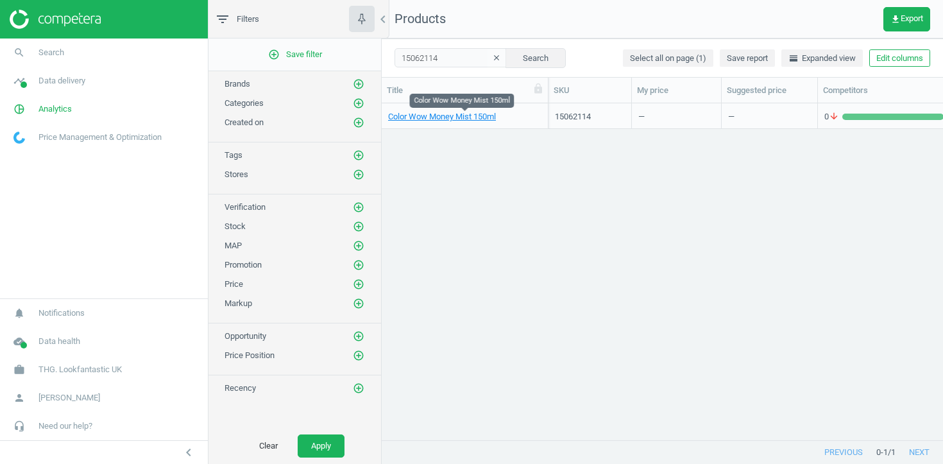
click at [518, 115] on span "Color Wow Money Mist 150ml" at bounding box center [464, 117] width 153 height 12
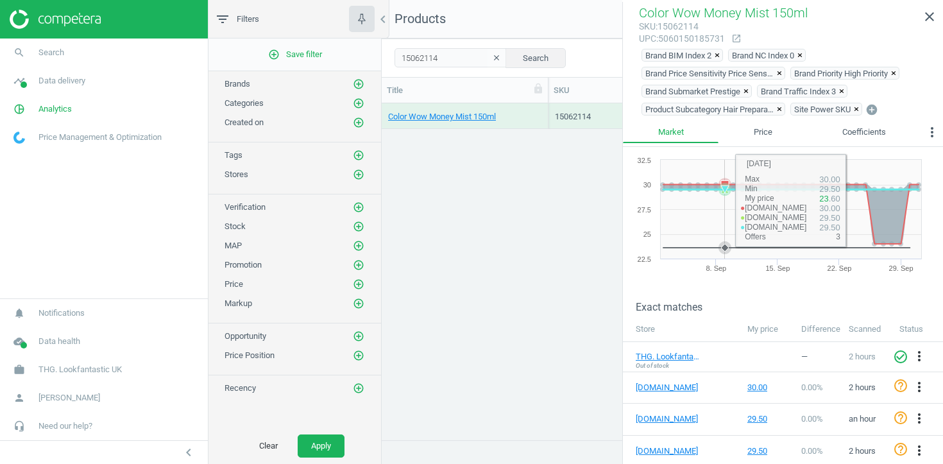
scroll to position [38, 0]
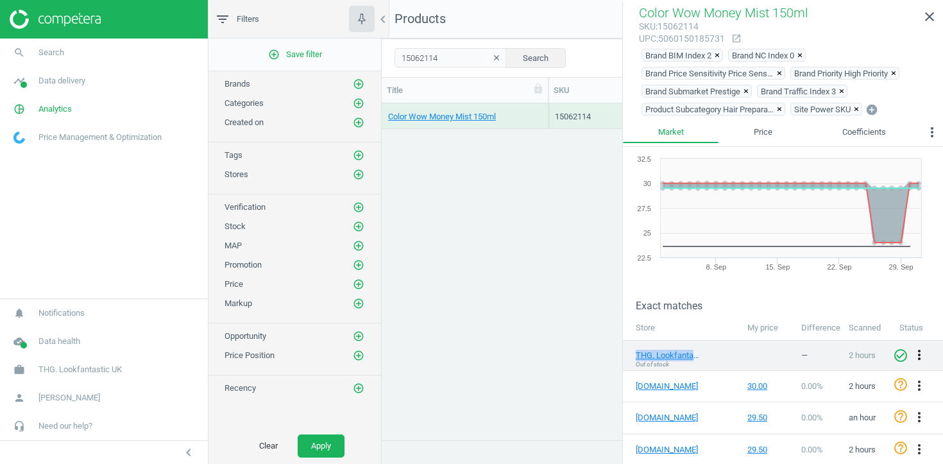
click at [923, 358] on icon "more_vert" at bounding box center [919, 354] width 15 height 15
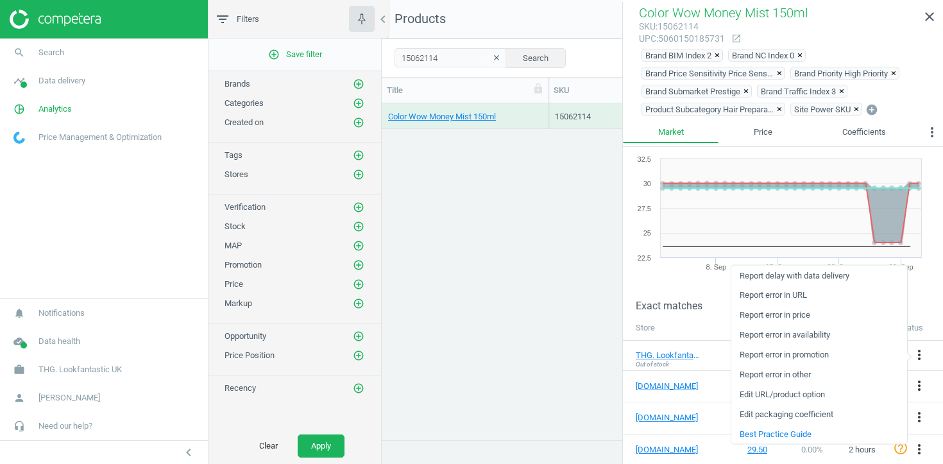
click at [823, 332] on link "Report error in availability" at bounding box center [819, 335] width 176 height 20
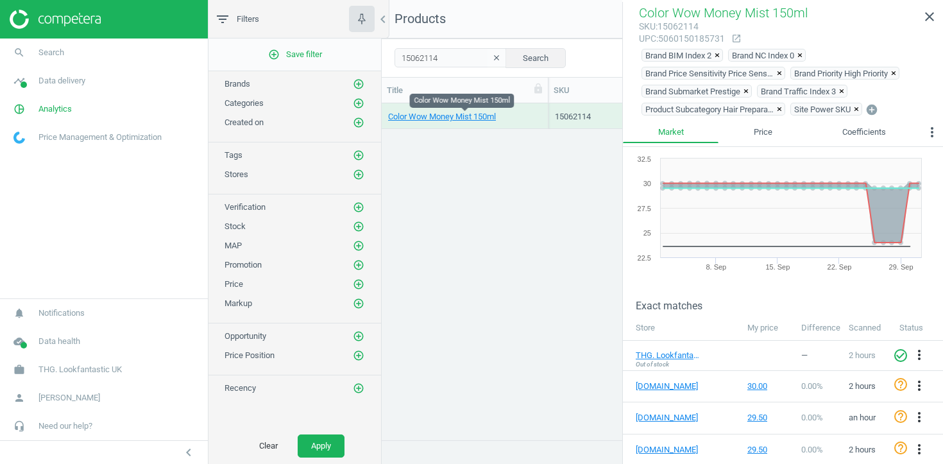
click at [520, 115] on span "Color Wow Money Mist 150ml" at bounding box center [464, 117] width 153 height 12
click at [437, 118] on link "Color Wow Money Mist 150ml" at bounding box center [442, 117] width 108 height 12
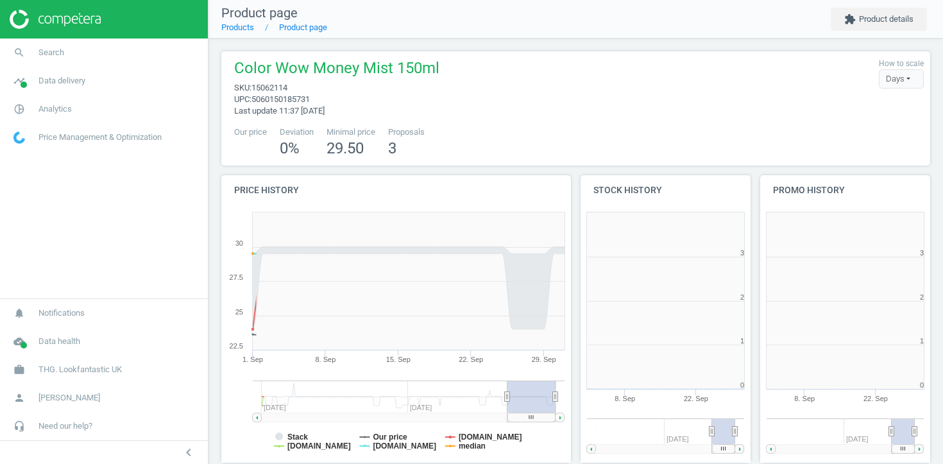
scroll to position [257, 171]
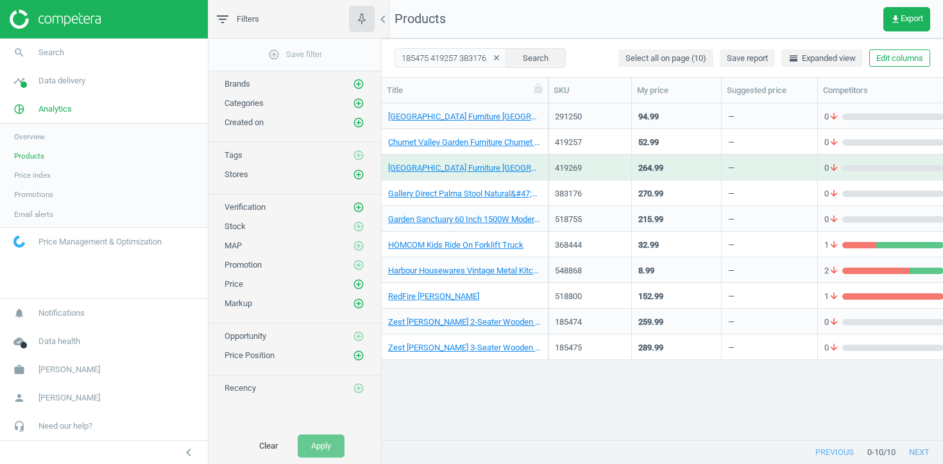
scroll to position [336, 561]
click at [545, 166] on div "Churnet Valley Garden Furniture Churnet Valley Pergola 2.4M X 2.4M" at bounding box center [465, 168] width 167 height 26
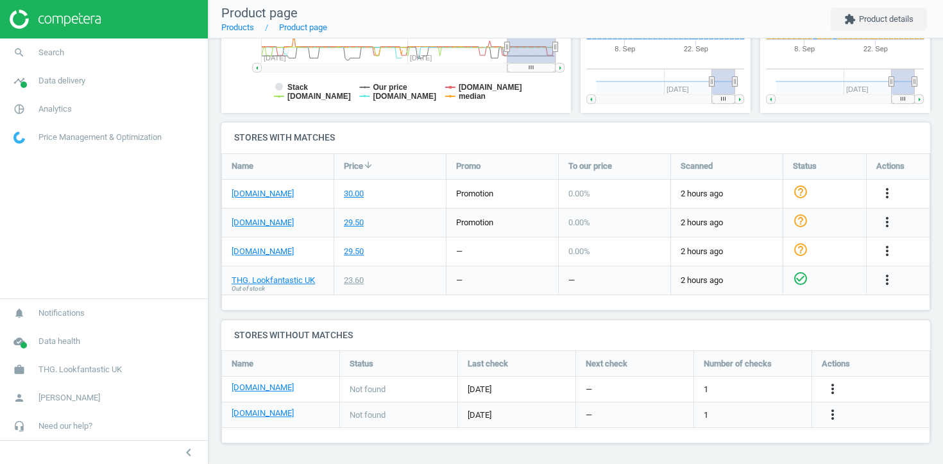
scroll to position [352, 0]
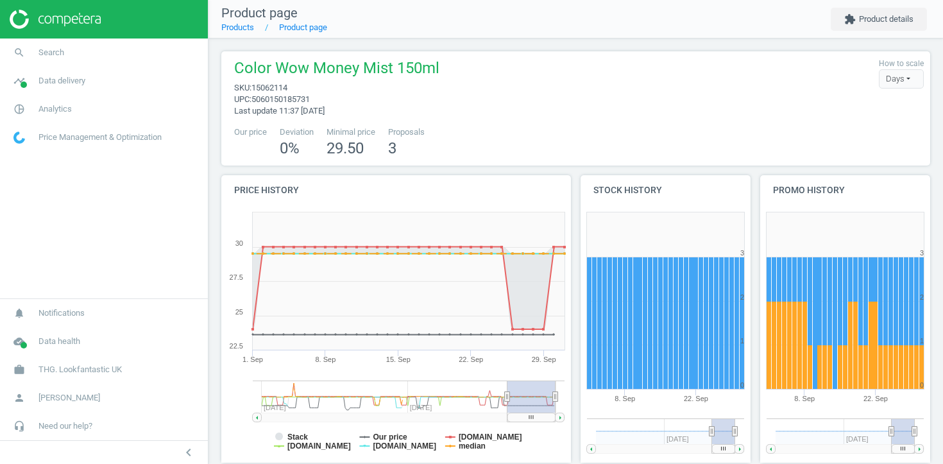
scroll to position [228, 0]
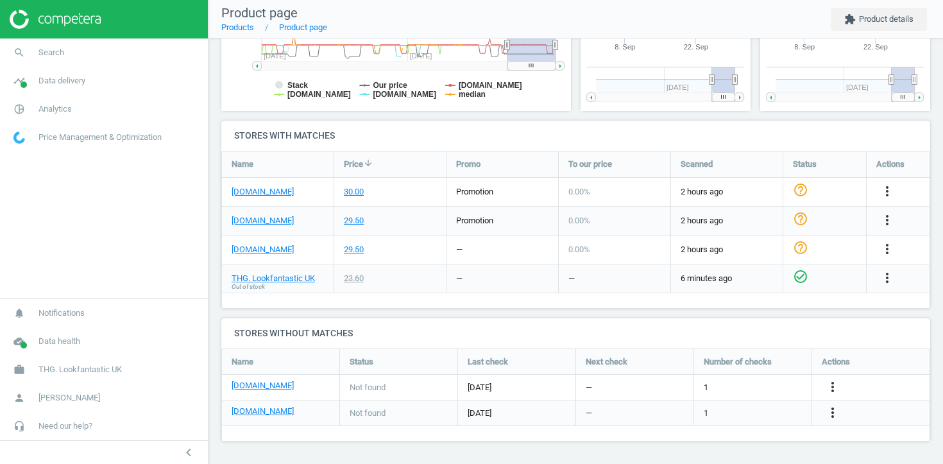
click at [260, 286] on span "Out of stock" at bounding box center [248, 286] width 33 height 9
click at [300, 278] on link "THG. Lookfantastic UK" at bounding box center [273, 279] width 83 height 12
drag, startPoint x: 60, startPoint y: 369, endPoint x: 110, endPoint y: 373, distance: 50.2
click at [110, 373] on span "THG. Lookfantastic UK" at bounding box center [79, 370] width 83 height 12
drag, startPoint x: 114, startPoint y: 302, endPoint x: 62, endPoint y: 304, distance: 52.0
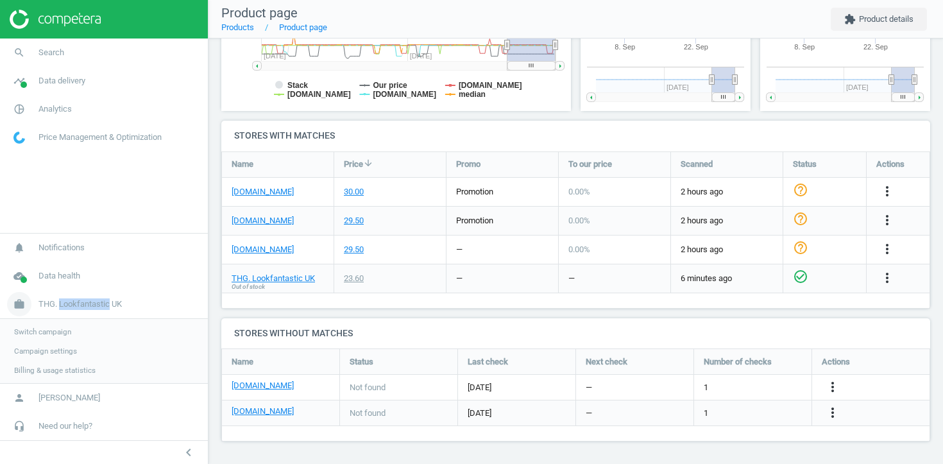
click at [62, 304] on span "THG. Lookfantastic UK" at bounding box center [79, 304] width 83 height 12
copy span "Lookfantastic"
click at [888, 279] on icon "more_vert" at bounding box center [887, 277] width 15 height 15
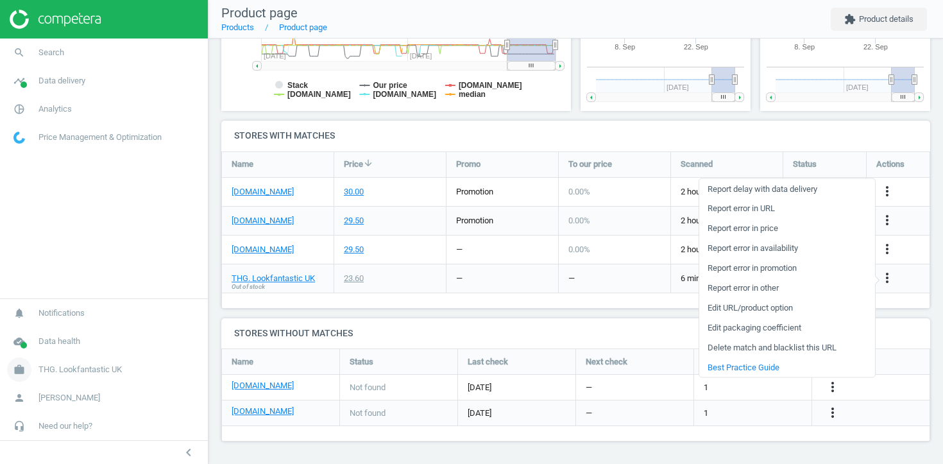
click at [89, 375] on link "work THG. Lookfantastic UK" at bounding box center [104, 369] width 208 height 28
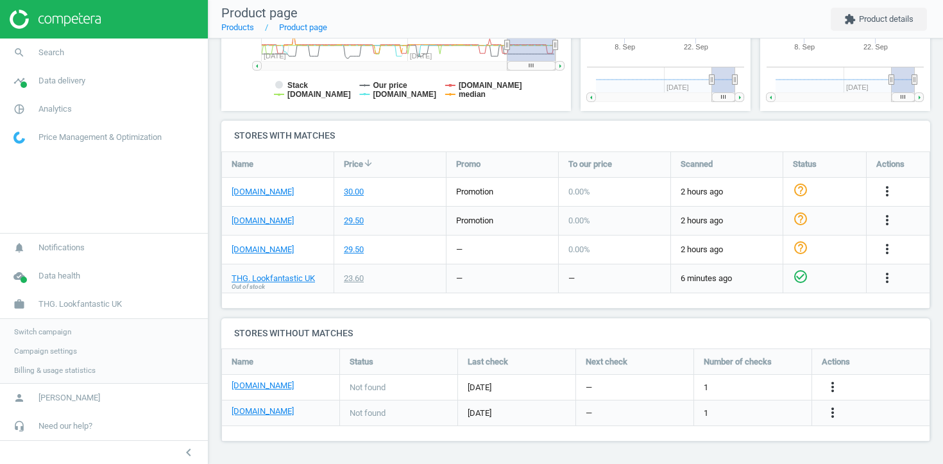
click at [49, 352] on span "Campaign settings" at bounding box center [45, 351] width 63 height 10
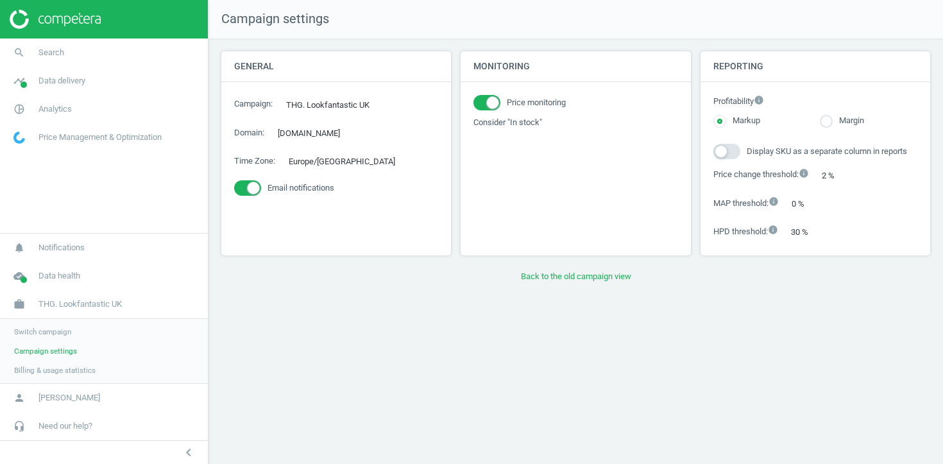
click at [47, 334] on span "Switch campaign" at bounding box center [42, 332] width 57 height 10
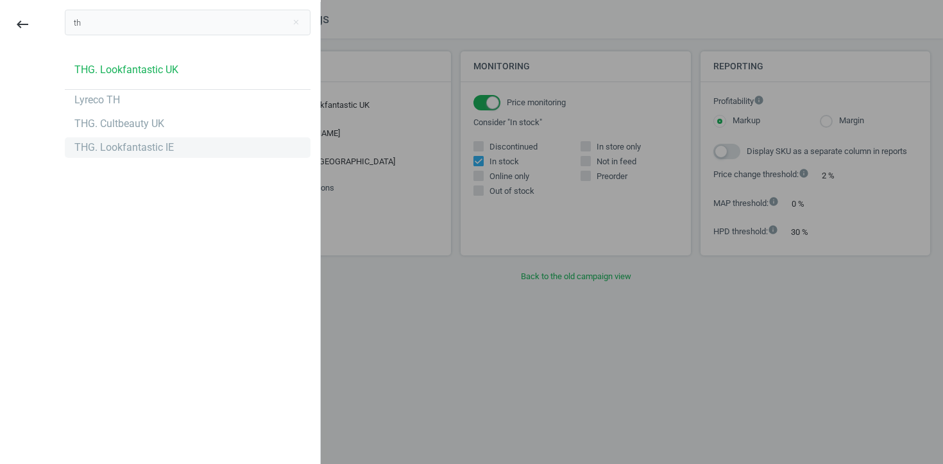
type input "th"
click at [121, 142] on div "THG. Lookfantastic IE" at bounding box center [123, 148] width 99 height 14
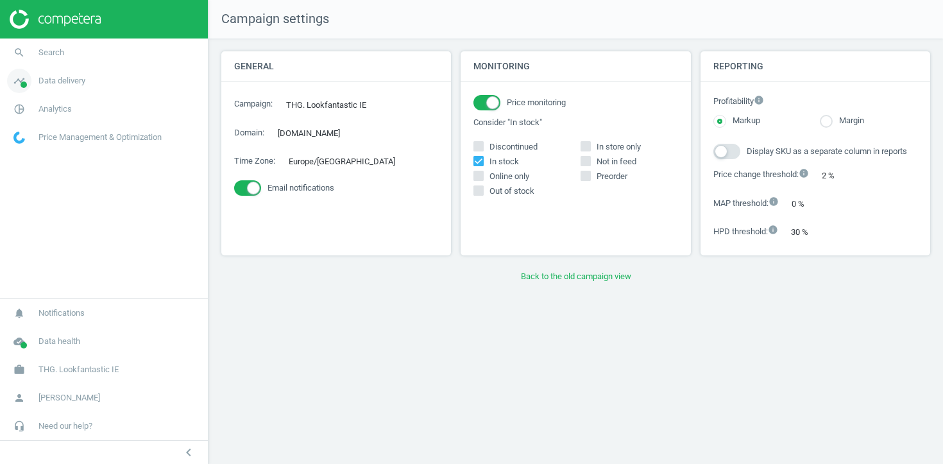
click at [57, 75] on span "Data delivery" at bounding box center [61, 81] width 47 height 12
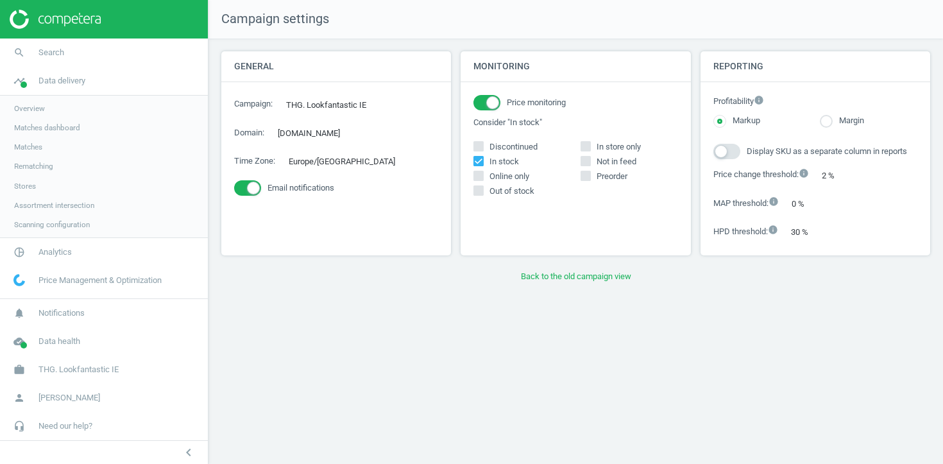
click at [34, 188] on span "Stores" at bounding box center [25, 186] width 22 height 10
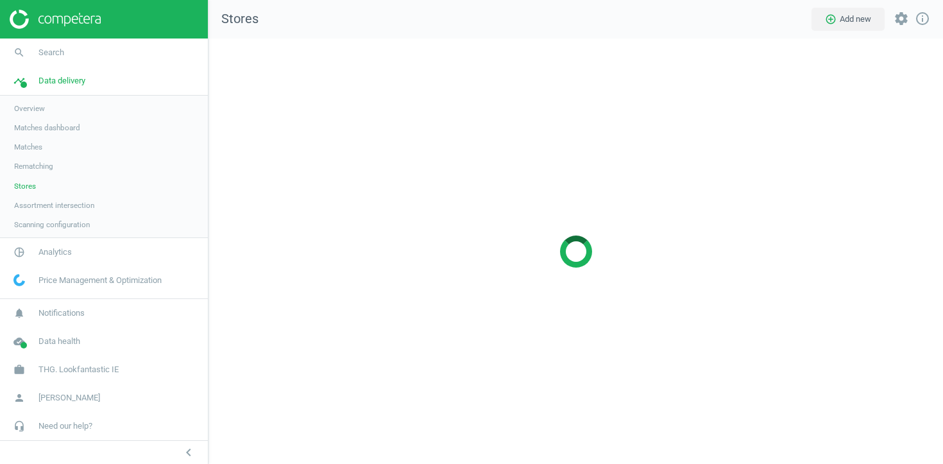
scroll to position [426, 735]
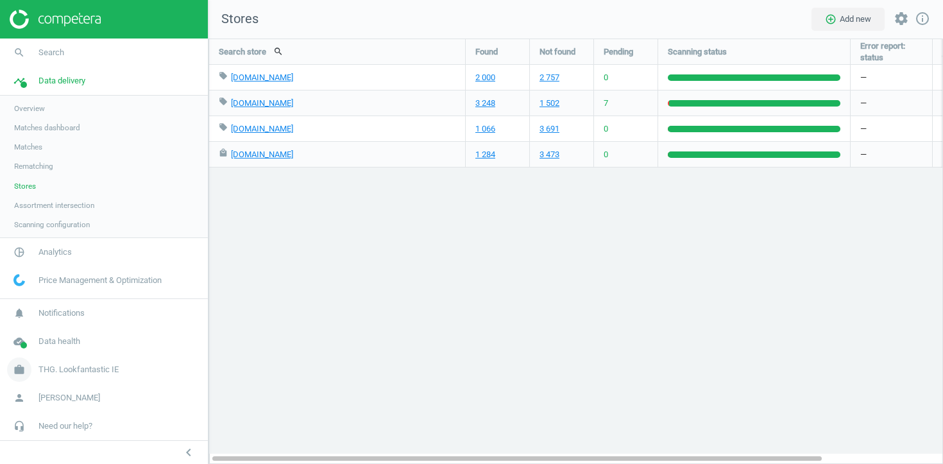
click at [103, 371] on span "THG. Lookfantastic IE" at bounding box center [78, 370] width 80 height 12
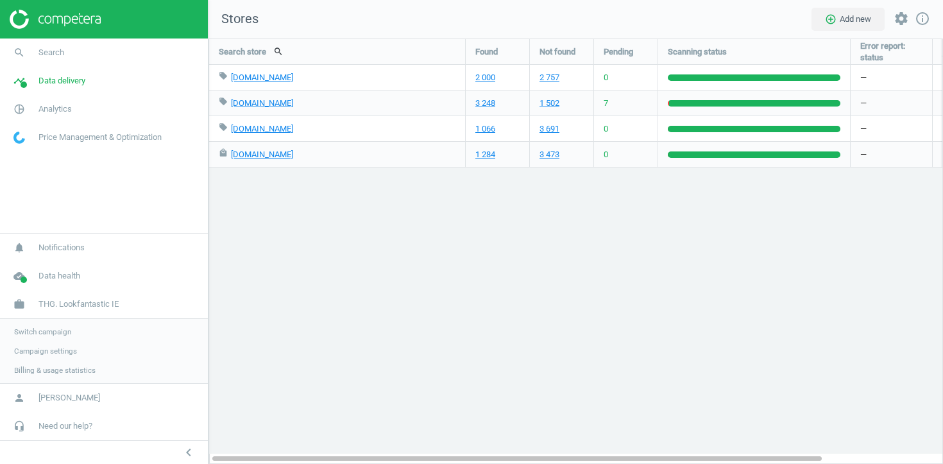
click at [46, 327] on span "Switch campaign" at bounding box center [42, 332] width 57 height 10
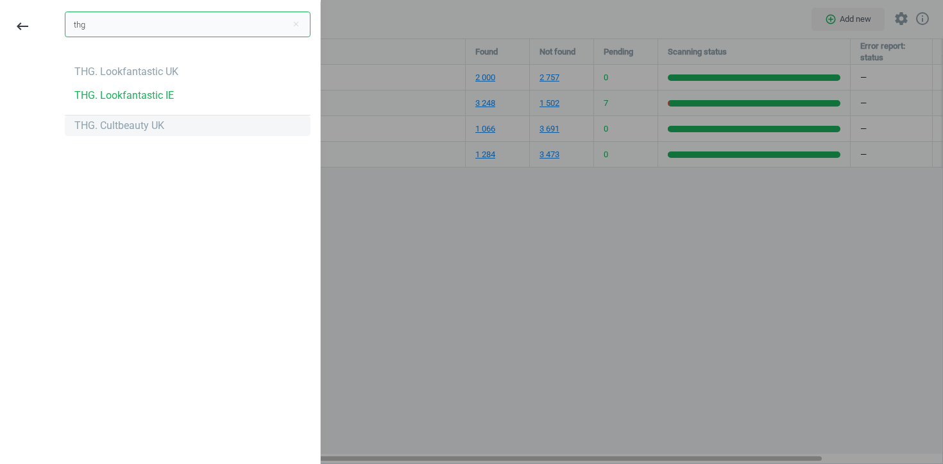
type input "thg"
click at [100, 123] on div "THG. Cultbeauty UK" at bounding box center [119, 126] width 90 height 14
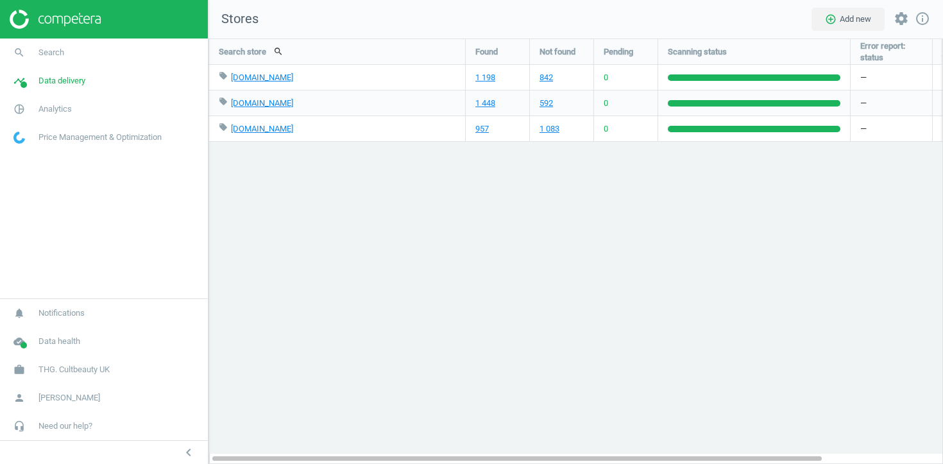
scroll to position [426, 735]
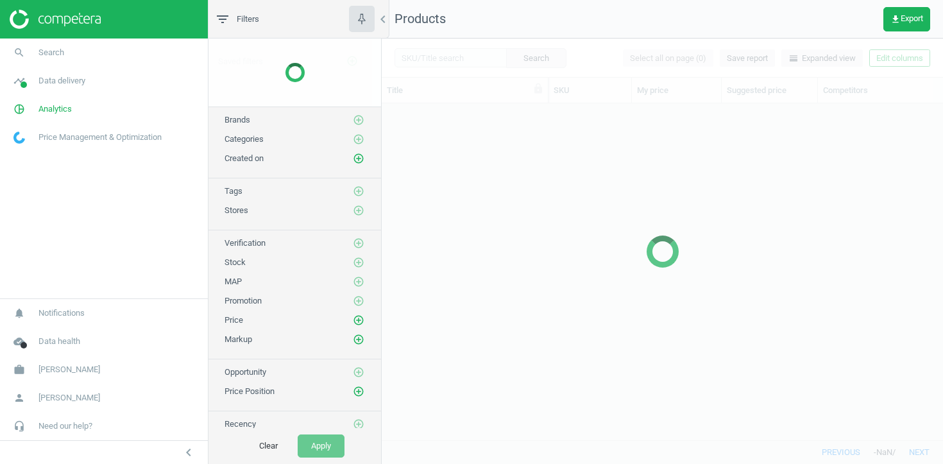
scroll to position [336, 561]
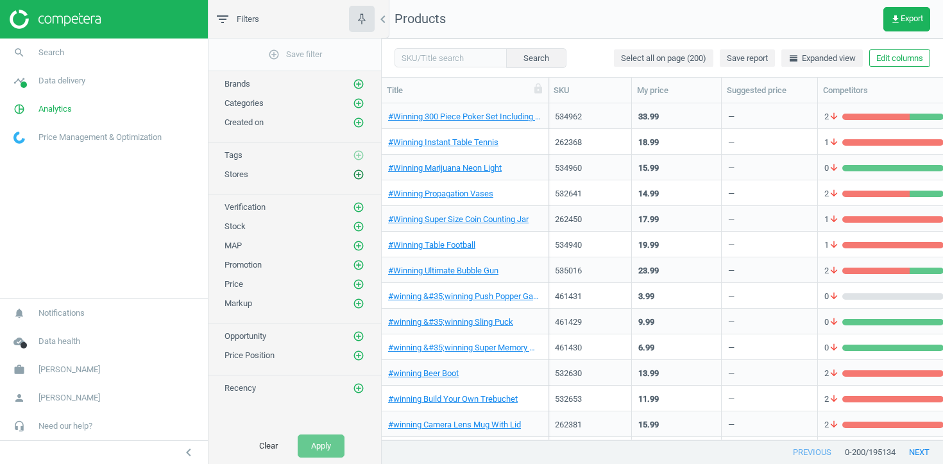
click at [356, 177] on icon "add_circle_outline" at bounding box center [359, 175] width 12 height 12
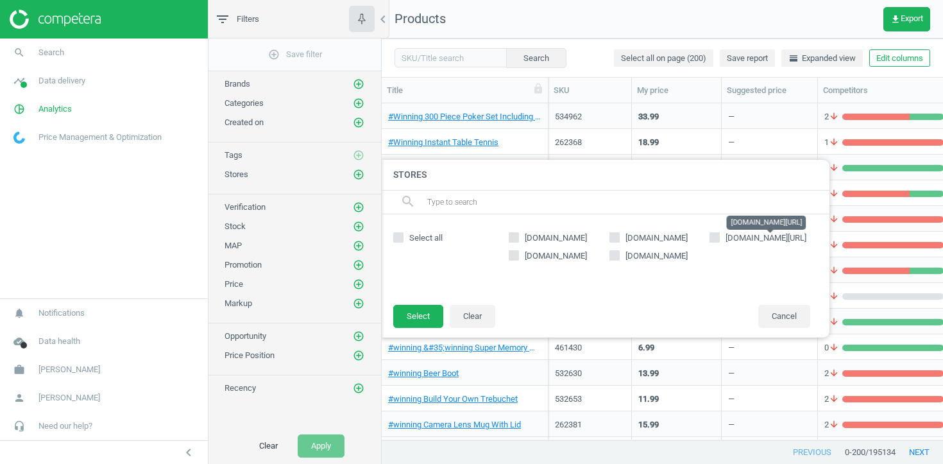
click at [730, 239] on span "google.co.uk/shopping" at bounding box center [766, 238] width 81 height 10
click at [719, 239] on input "google.co.uk/shopping" at bounding box center [715, 237] width 8 height 8
checkbox input "true"
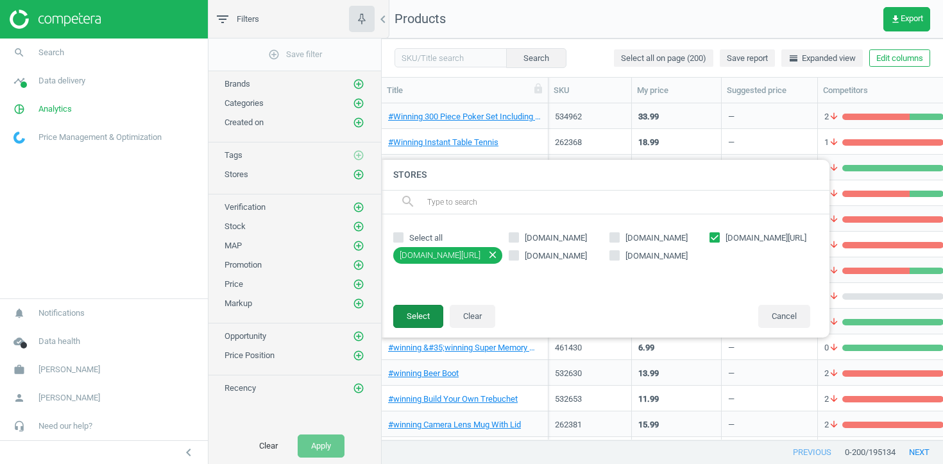
click at [417, 309] on button "Select" at bounding box center [418, 316] width 50 height 23
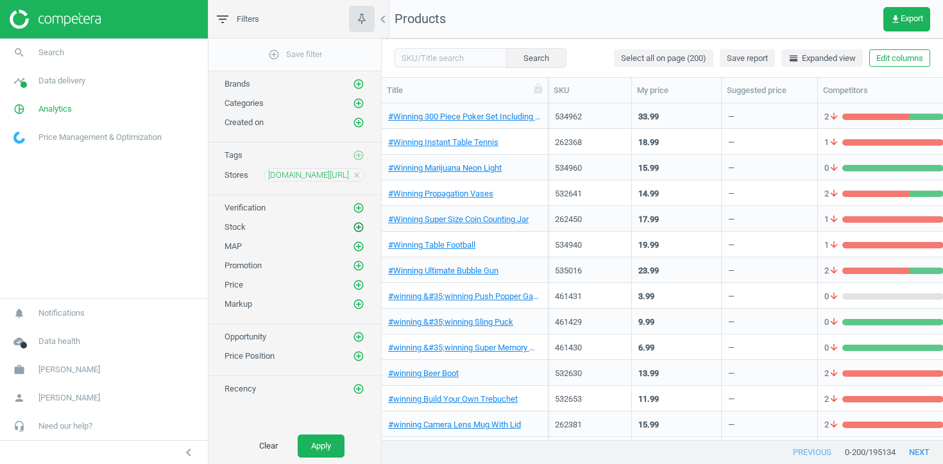
click at [362, 230] on icon "add_circle_outline" at bounding box center [359, 227] width 12 height 12
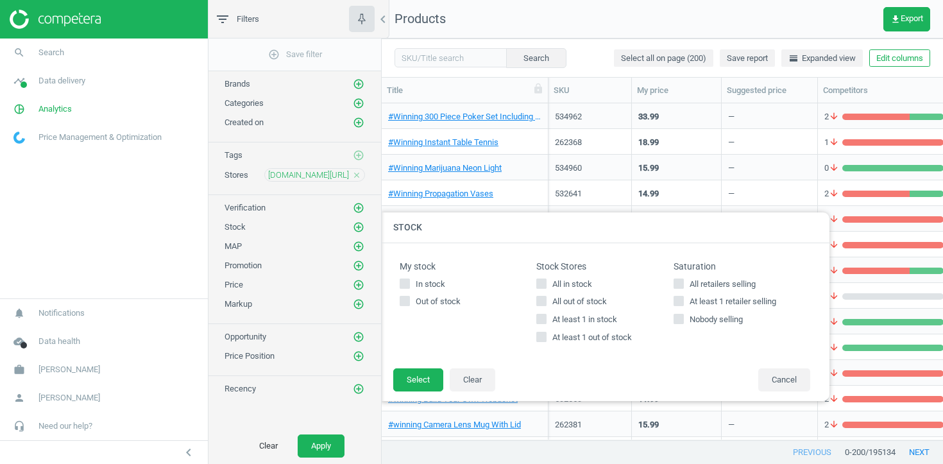
click at [570, 322] on span "At least 1 in stock" at bounding box center [585, 320] width 70 height 12
click at [546, 322] on input "At least 1 in stock" at bounding box center [542, 319] width 8 height 8
checkbox input "true"
click at [570, 337] on span "At least 1 out of stock" at bounding box center [592, 338] width 85 height 12
click at [546, 337] on input "At least 1 out of stock" at bounding box center [542, 337] width 8 height 8
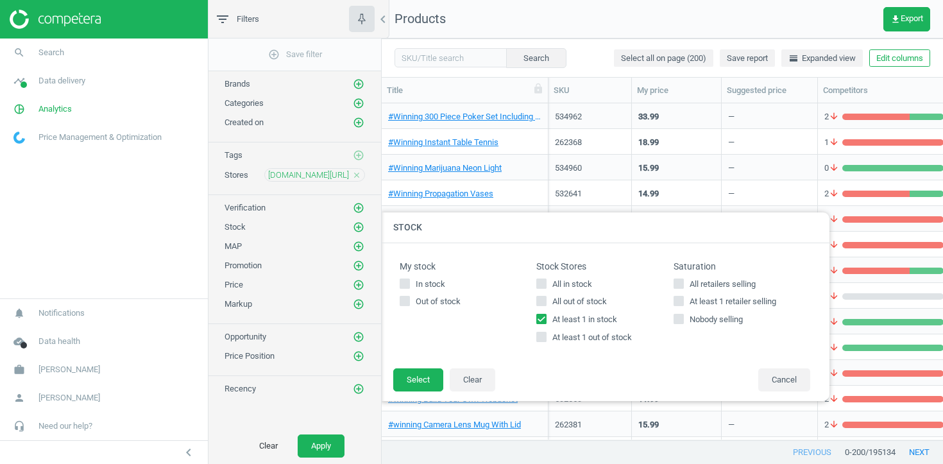
checkbox input "true"
click at [463, 376] on button "Clear" at bounding box center [473, 379] width 46 height 23
checkbox input "false"
click at [417, 384] on button "Select" at bounding box center [418, 379] width 50 height 23
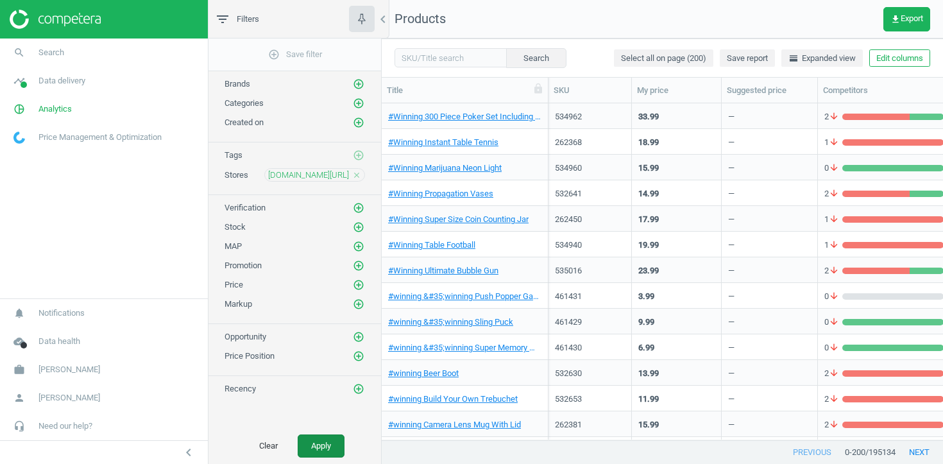
click at [337, 442] on button "Apply" at bounding box center [321, 445] width 47 height 23
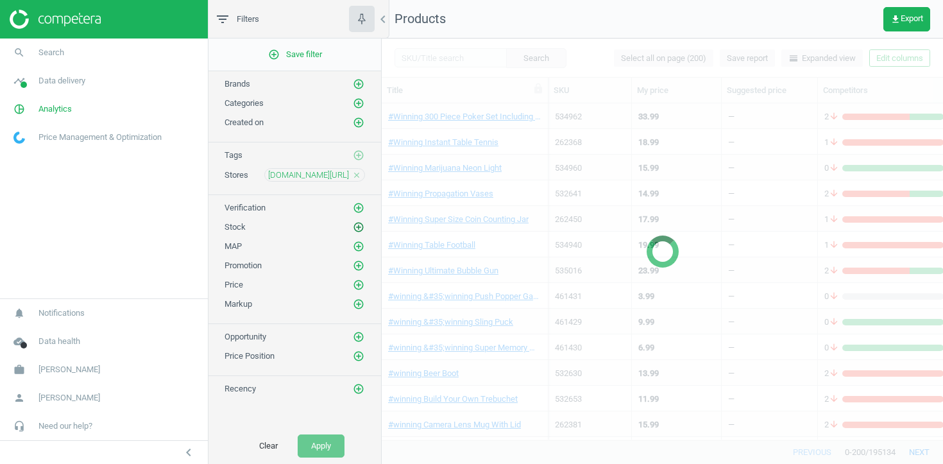
click at [357, 228] on icon "add_circle_outline" at bounding box center [359, 227] width 12 height 12
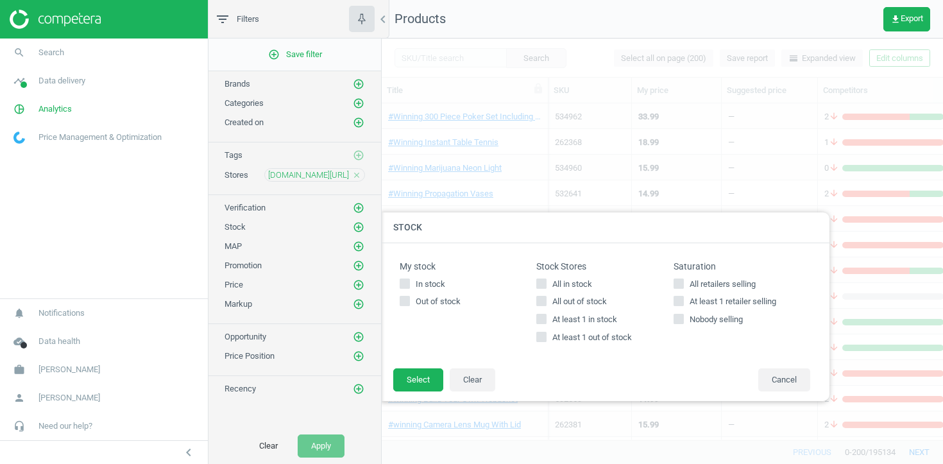
click at [572, 326] on div "All in stock All out of stock At least 1 in stock At least 1 out of stock" at bounding box center [604, 310] width 137 height 65
click at [566, 317] on span "At least 1 in stock" at bounding box center [585, 320] width 70 height 12
click at [546, 317] on input "At least 1 in stock" at bounding box center [542, 319] width 8 height 8
checkbox input "true"
click at [543, 336] on input "At least 1 out of stock" at bounding box center [542, 337] width 8 height 8
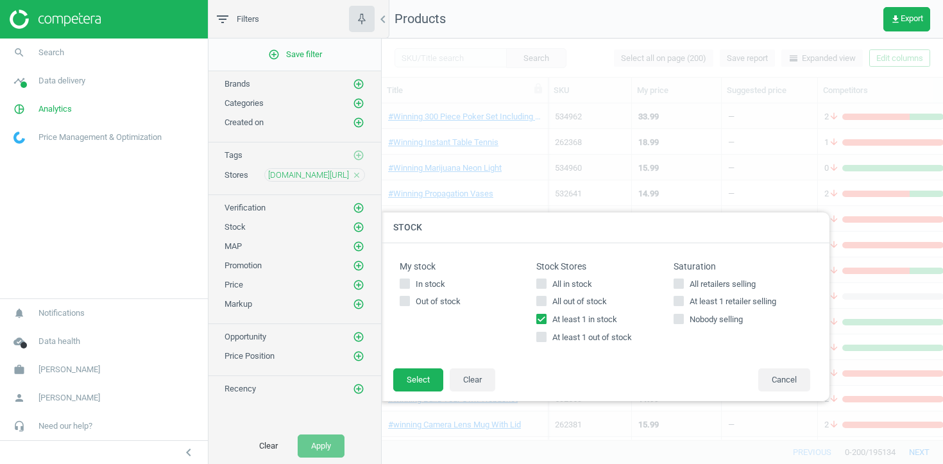
checkbox input "true"
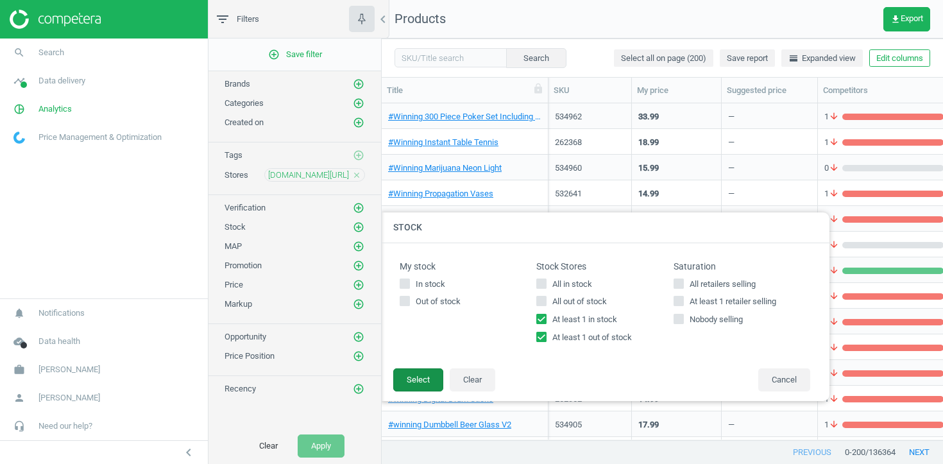
click at [416, 376] on button "Select" at bounding box center [418, 379] width 50 height 23
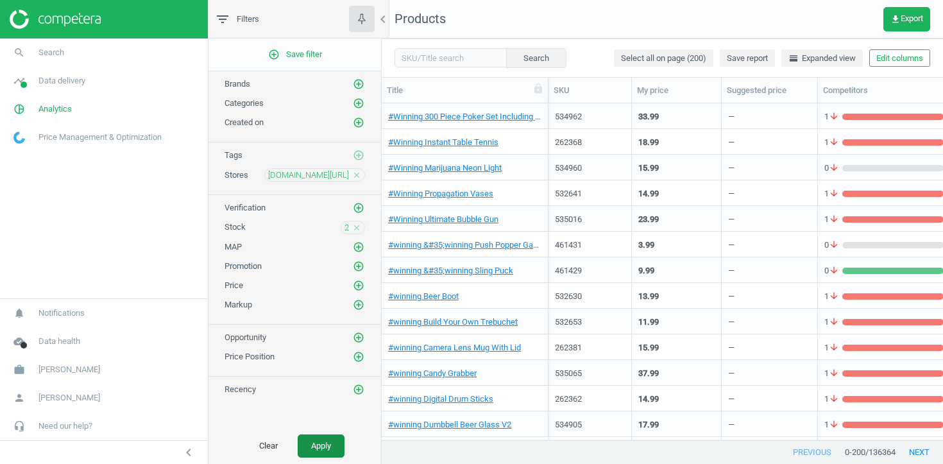
click at [316, 441] on button "Apply" at bounding box center [321, 445] width 47 height 23
click at [540, 234] on div "#winning &#35;winning Push Popper Game" at bounding box center [464, 244] width 153 height 22
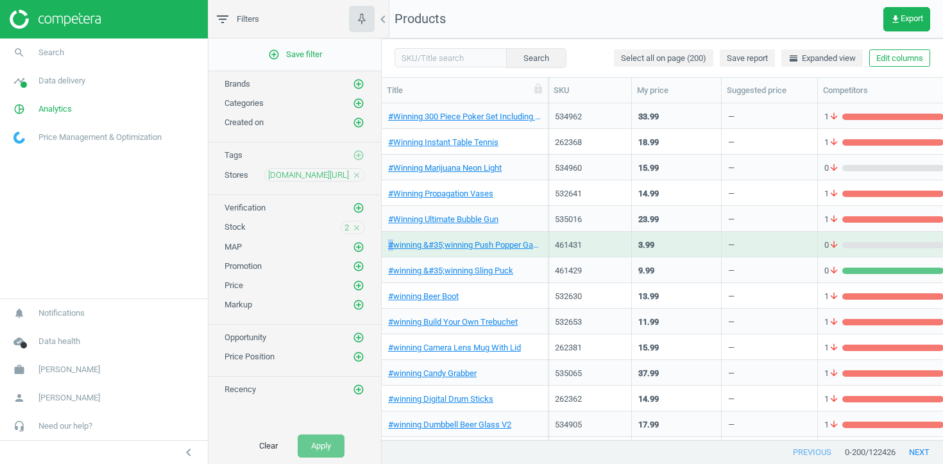
click at [540, 234] on div "#winning &#35;winning Push Popper Game" at bounding box center [464, 244] width 153 height 22
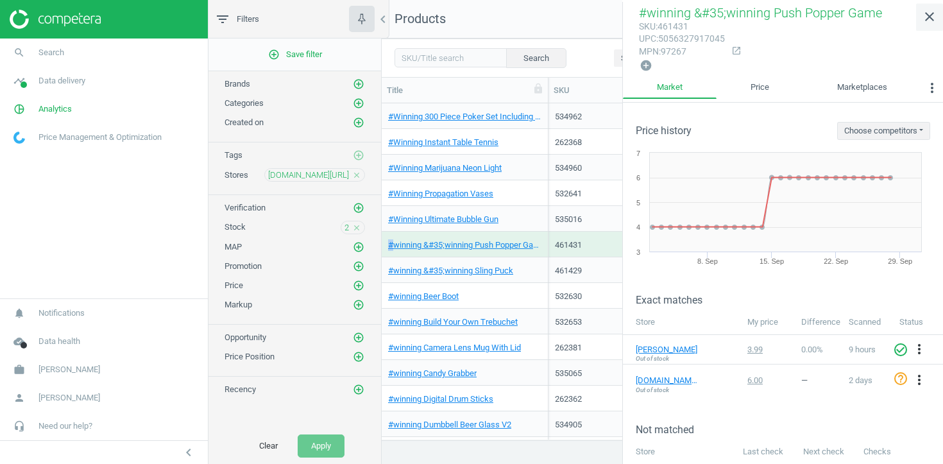
click at [925, 17] on icon "close" at bounding box center [929, 16] width 15 height 15
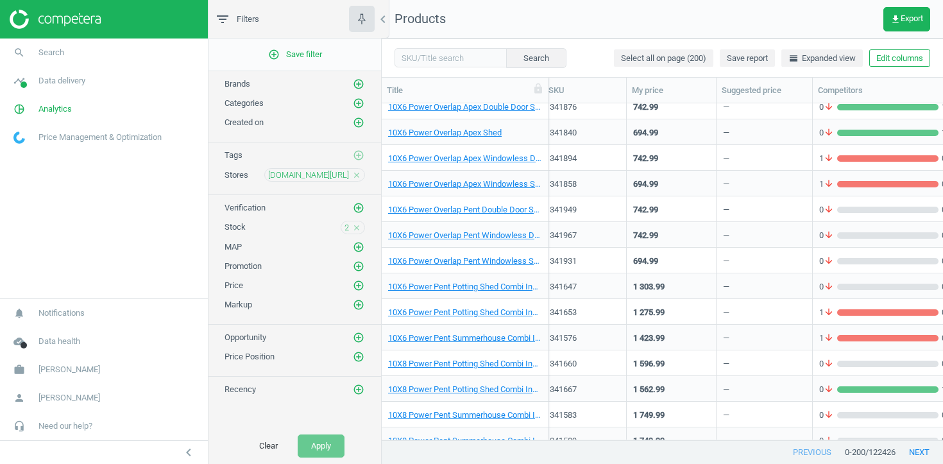
scroll to position [0, 4]
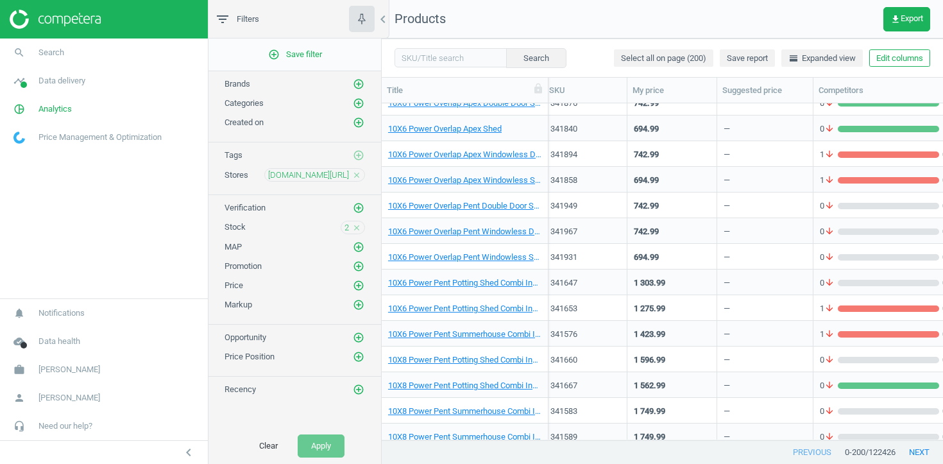
click at [543, 275] on div "10X6 Power Pent Potting Shed Combi Including 4Ft Side Store" at bounding box center [465, 282] width 167 height 26
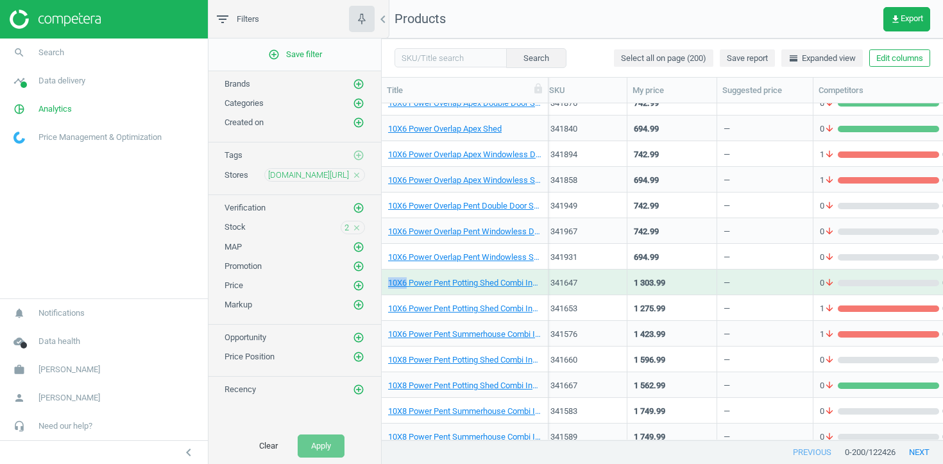
click at [543, 275] on div "10X6 Power Pent Potting Shed Combi Including 4Ft Side Store" at bounding box center [465, 282] width 167 height 26
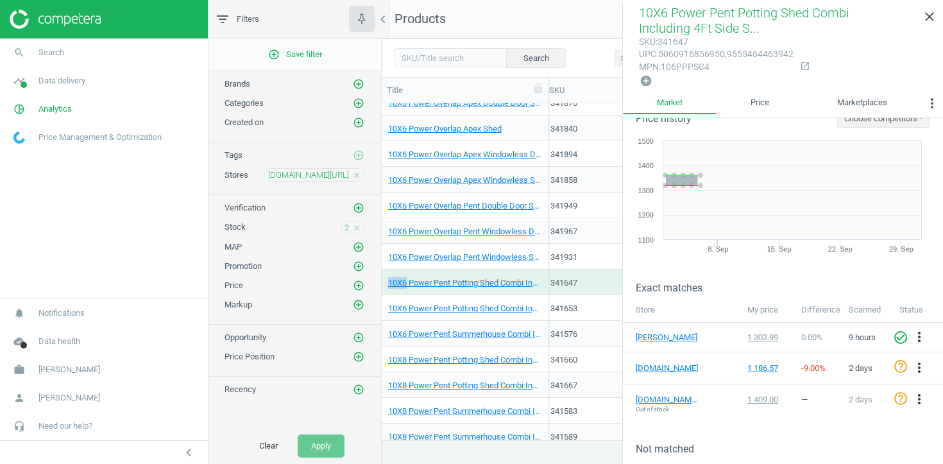
scroll to position [28, 0]
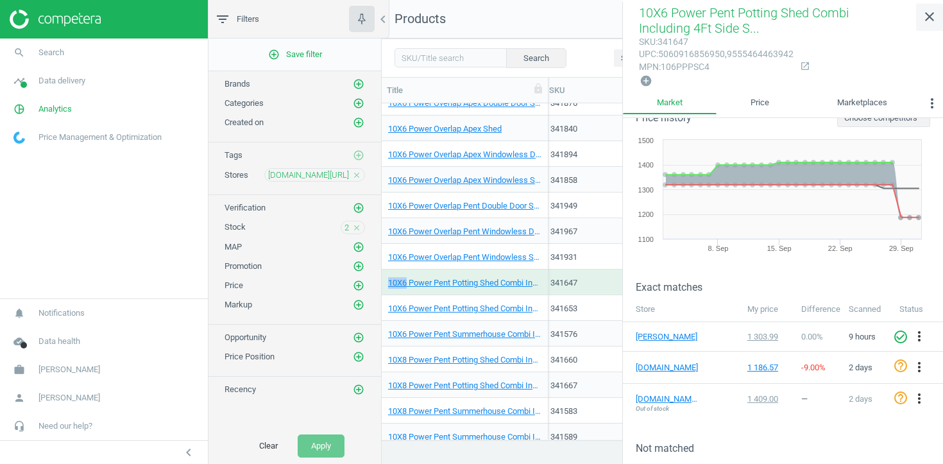
click at [928, 18] on icon "close" at bounding box center [929, 16] width 15 height 15
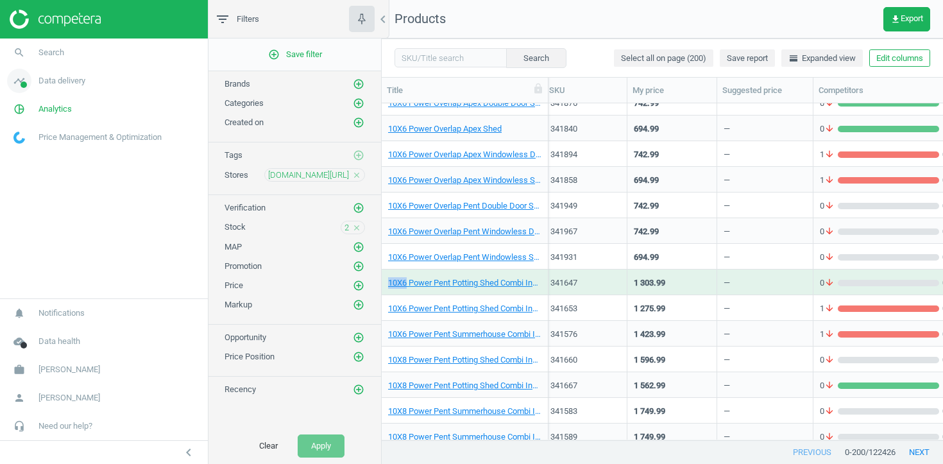
click at [65, 80] on span "Data delivery" at bounding box center [61, 81] width 47 height 12
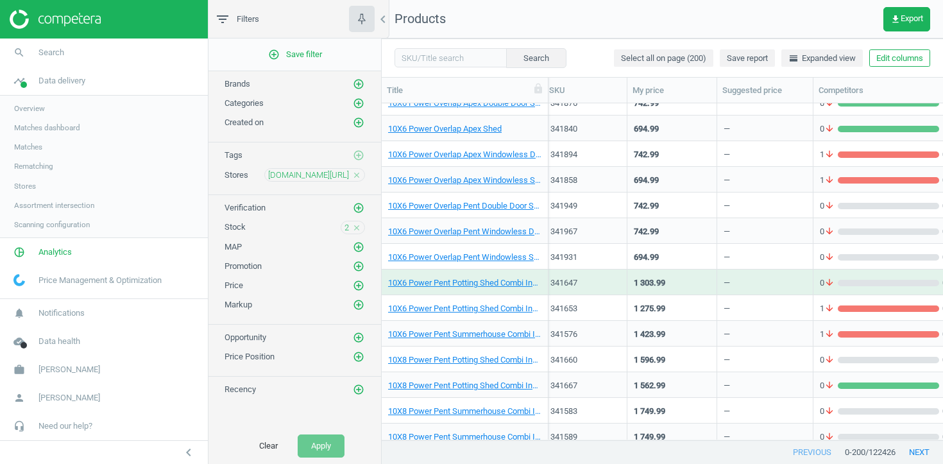
click at [29, 183] on span "Stores" at bounding box center [25, 186] width 22 height 10
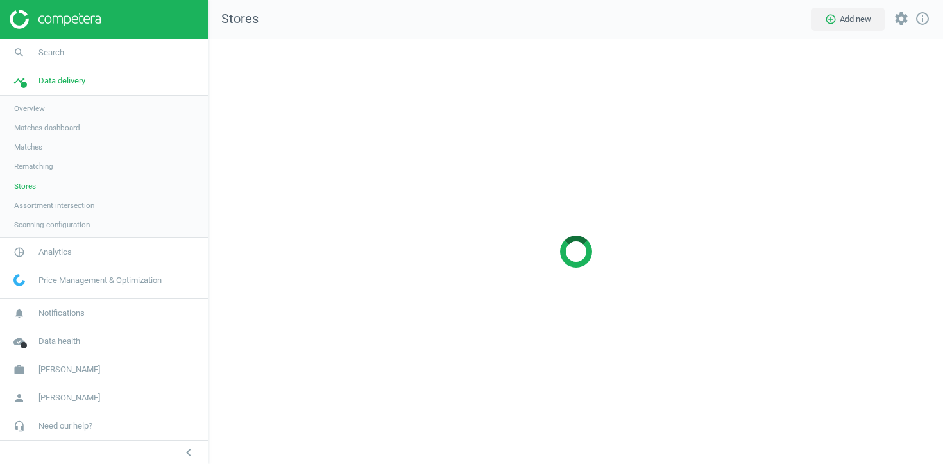
scroll to position [426, 735]
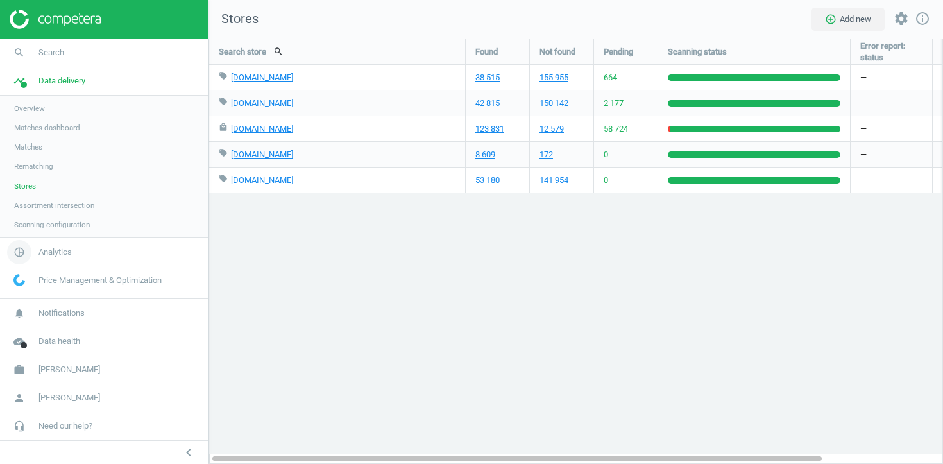
click at [51, 247] on span "Analytics" at bounding box center [54, 252] width 33 height 12
click at [36, 158] on span "Products" at bounding box center [29, 156] width 30 height 10
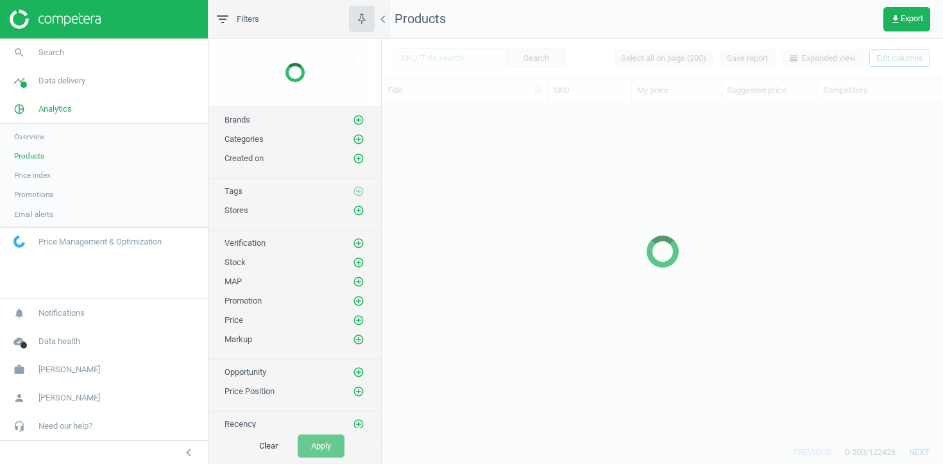
scroll to position [2718, 0]
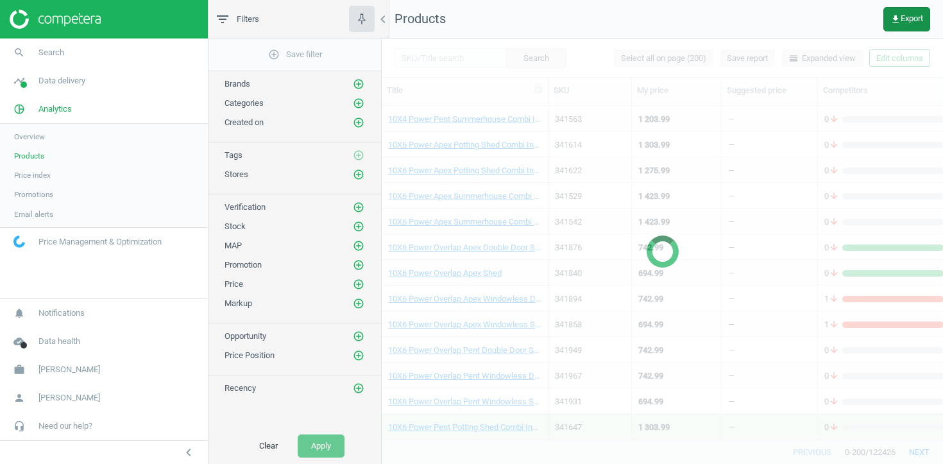
click at [903, 12] on button "get_app Export" at bounding box center [906, 19] width 47 height 24
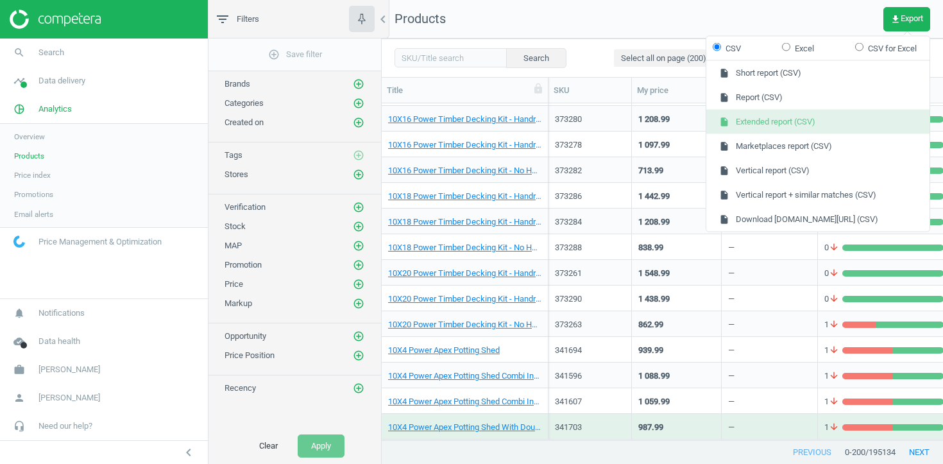
click at [806, 115] on button "insert_drive_file Extended report (CSV)" at bounding box center [817, 122] width 223 height 24
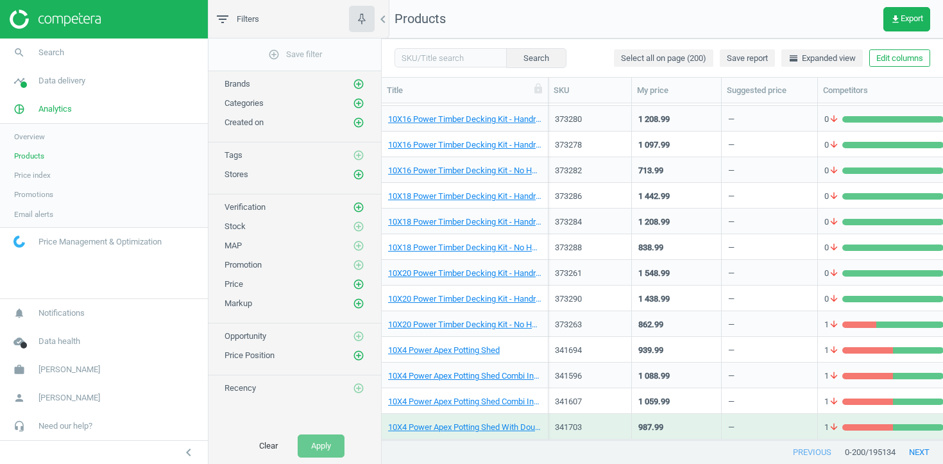
click at [617, 15] on nav "Products get_app Export" at bounding box center [662, 19] width 561 height 38
click at [445, 53] on input "text" at bounding box center [451, 57] width 112 height 19
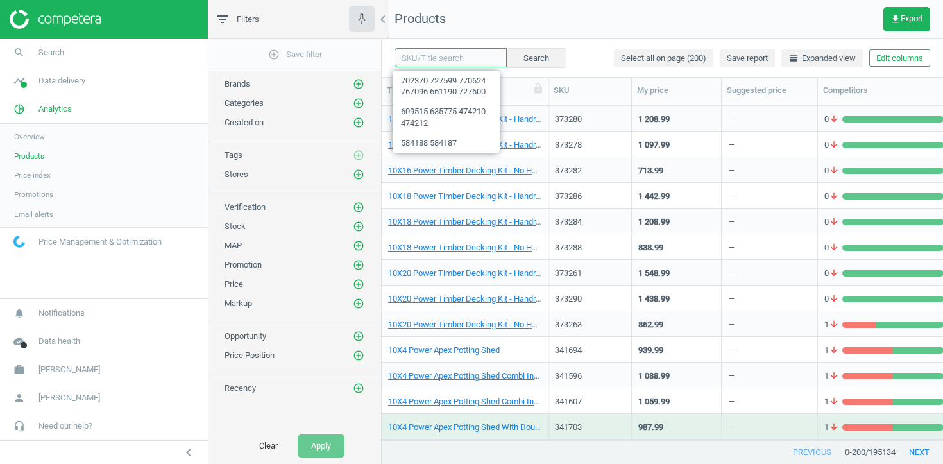
paste input "185475 419257 383176 185474 419269 291250 518755"
type input "185475 419257 383176 185474 419269 291250 518755"
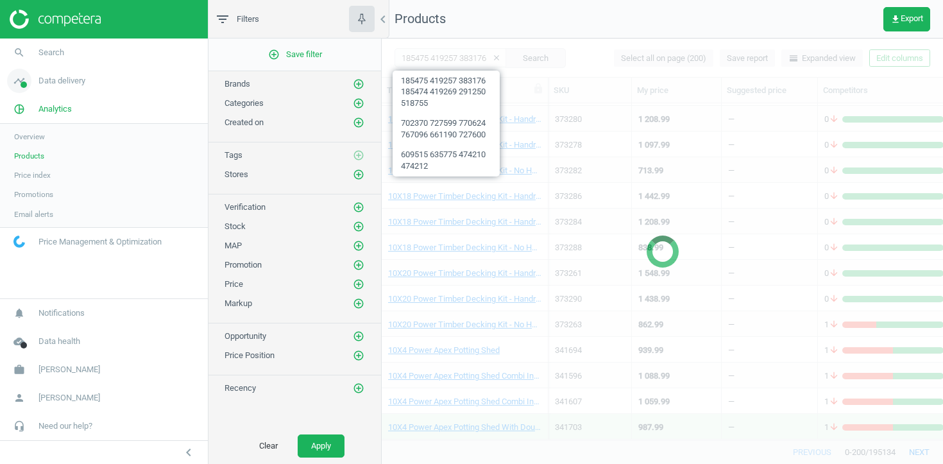
click at [71, 85] on span "Data delivery" at bounding box center [61, 81] width 47 height 12
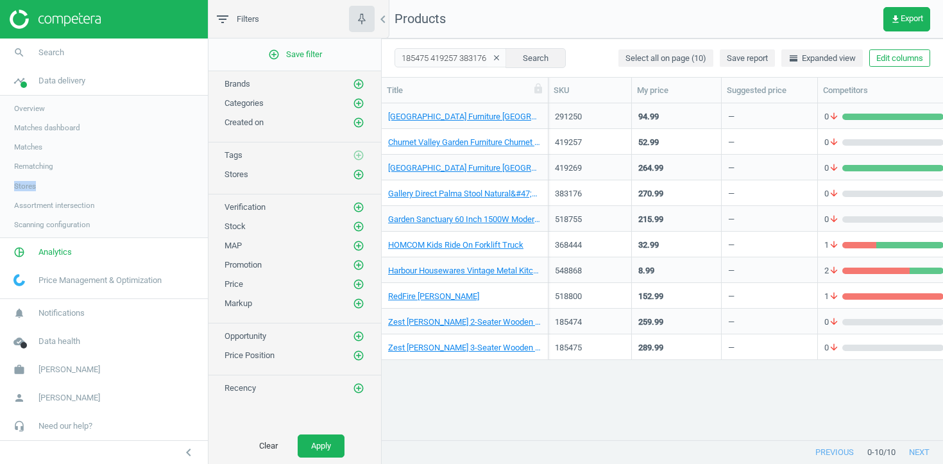
click at [21, 187] on span "Stores" at bounding box center [25, 186] width 22 height 10
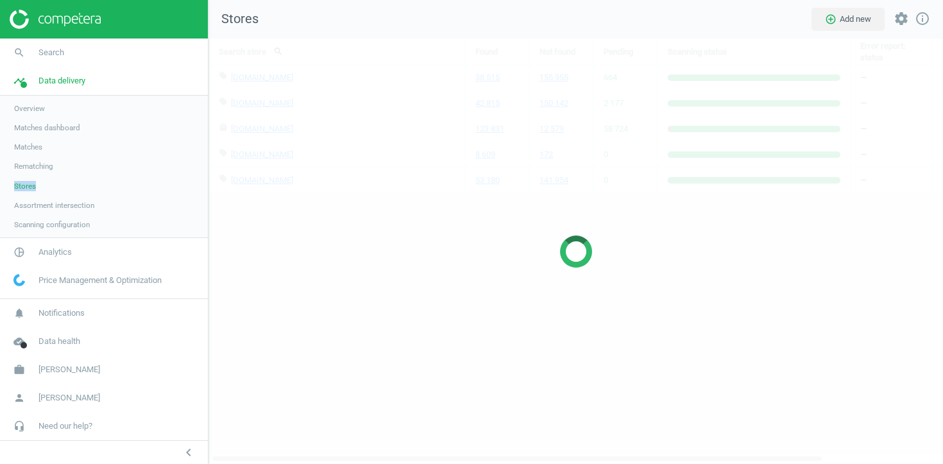
scroll to position [426, 735]
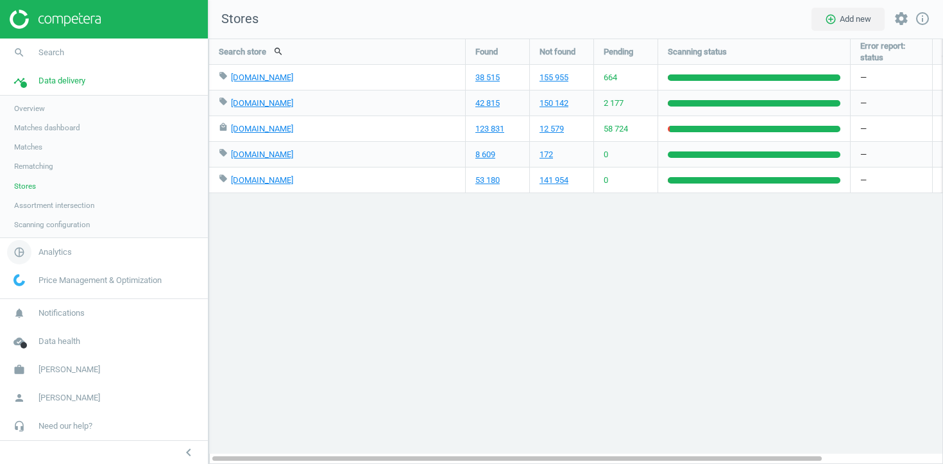
click at [66, 250] on span "Analytics" at bounding box center [54, 252] width 33 height 12
click at [37, 155] on span "Products" at bounding box center [29, 156] width 30 height 10
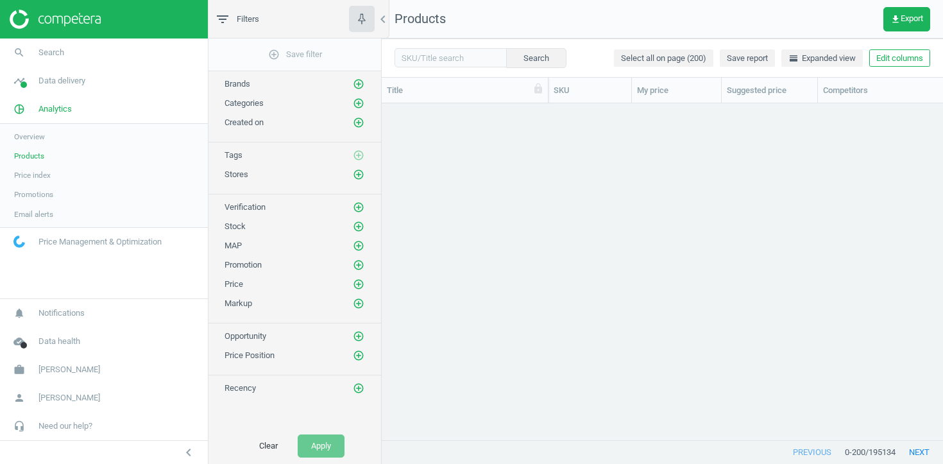
scroll to position [2718, 0]
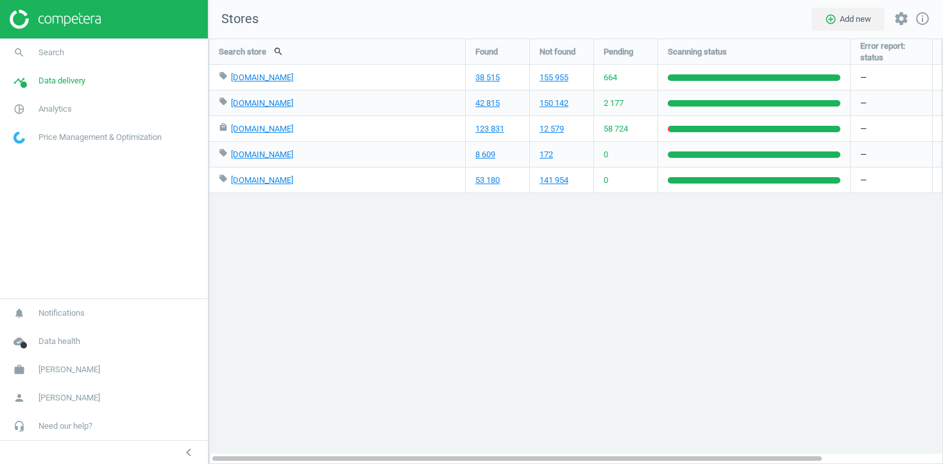
scroll to position [426, 735]
